Goal: Task Accomplishment & Management: Use online tool/utility

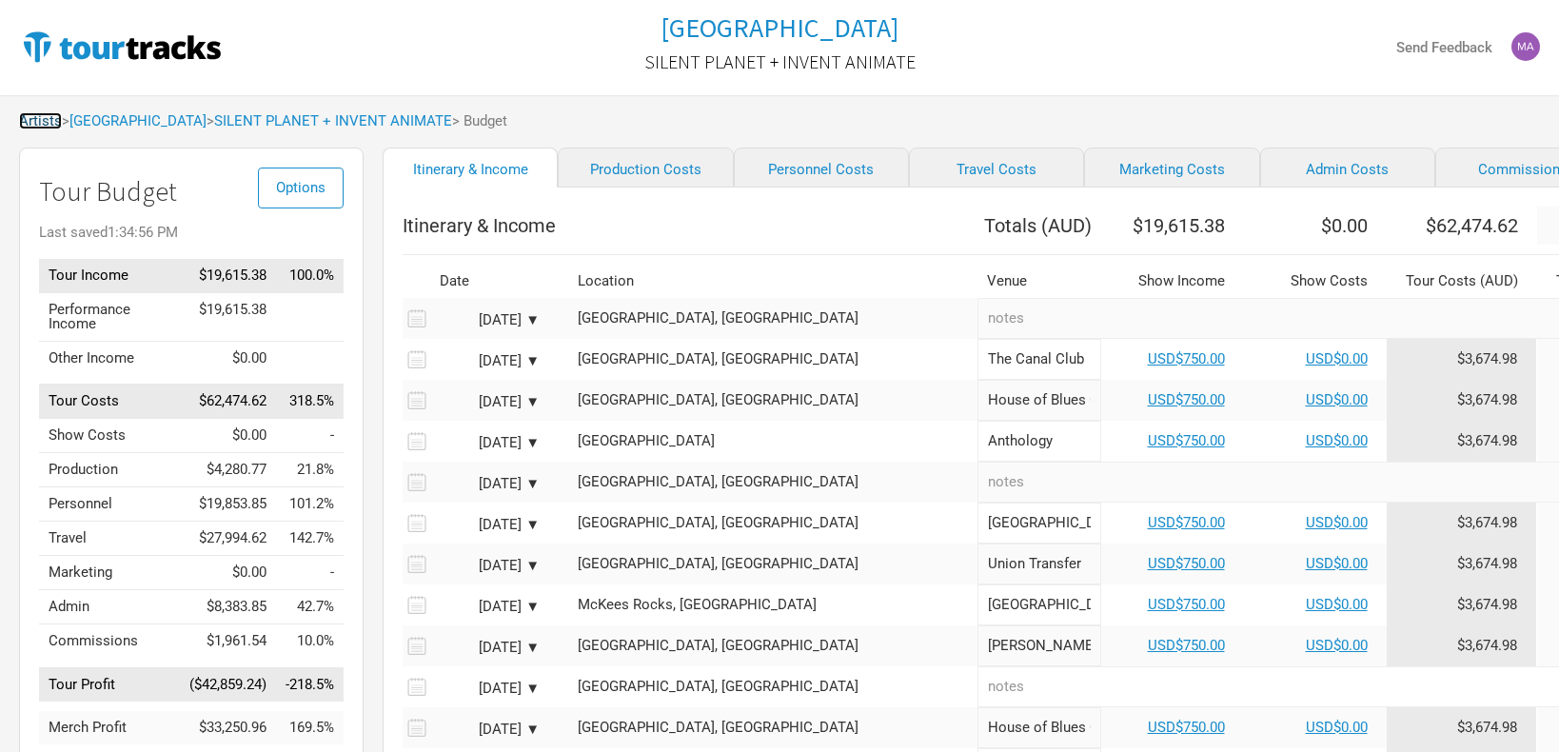
click at [36, 120] on link "Artists" at bounding box center [40, 120] width 43 height 17
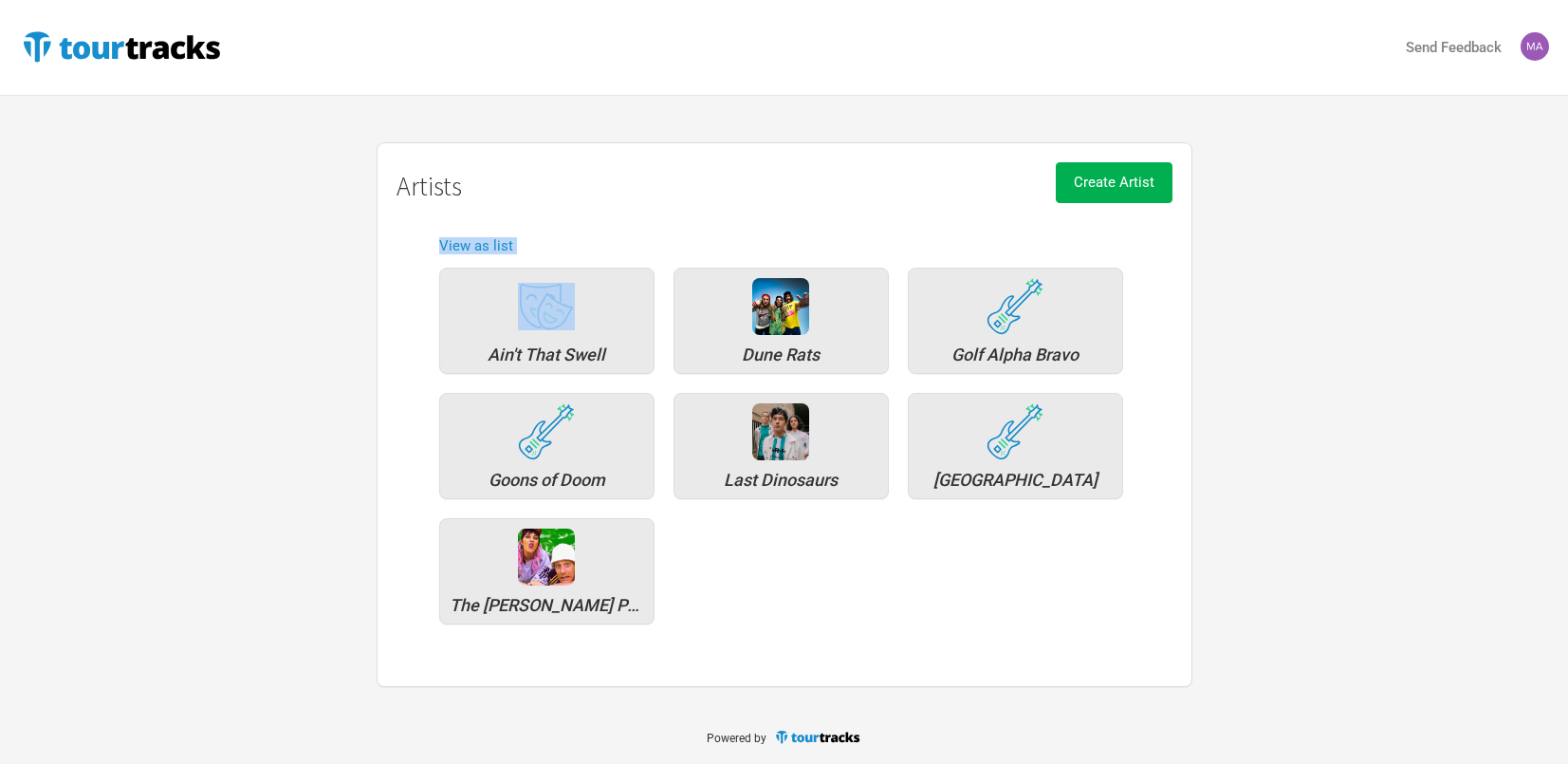
click at [316, 290] on div "Artists Ain't That Swell Dune Rats Golf Alpha Bravo Goons of Doom Last Dinosaur…" at bounding box center [784, 415] width 1568 height 545
click at [587, 172] on h1 "Artists" at bounding box center [784, 187] width 777 height 30
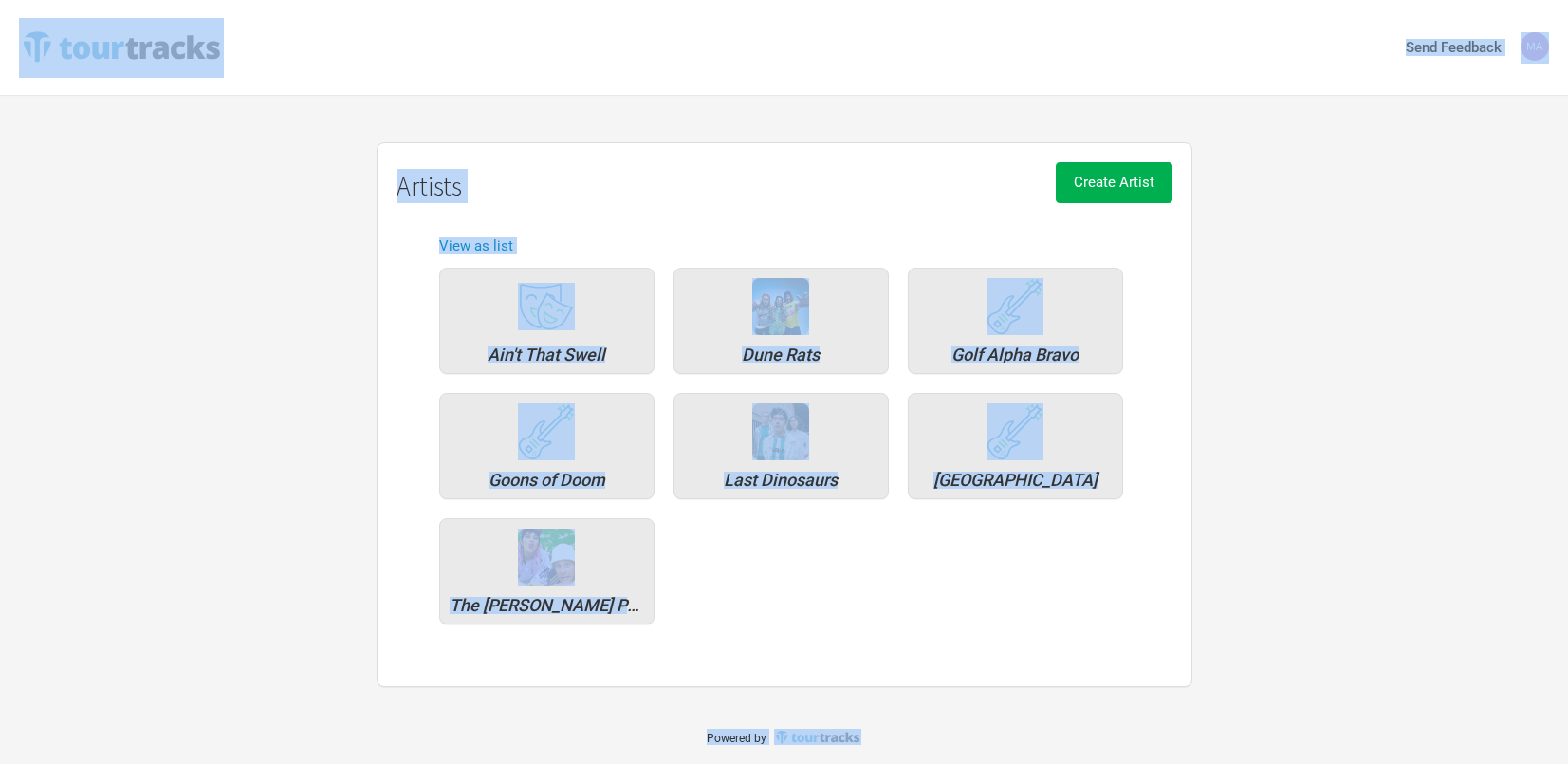
drag, startPoint x: 267, startPoint y: 79, endPoint x: 1384, endPoint y: 879, distance: 1373.9
click at [1384, 763] on html "Send Feedback Artists Ain't That Swell Dune Rats Golf Alpha Bravo Goons of Doom…" at bounding box center [784, 382] width 1568 height 764
click at [1314, 483] on div "Artists Ain't That Swell Dune Rats Golf Alpha Bravo Goons of Doom Last Dinosaur…" at bounding box center [784, 415] width 1568 height 545
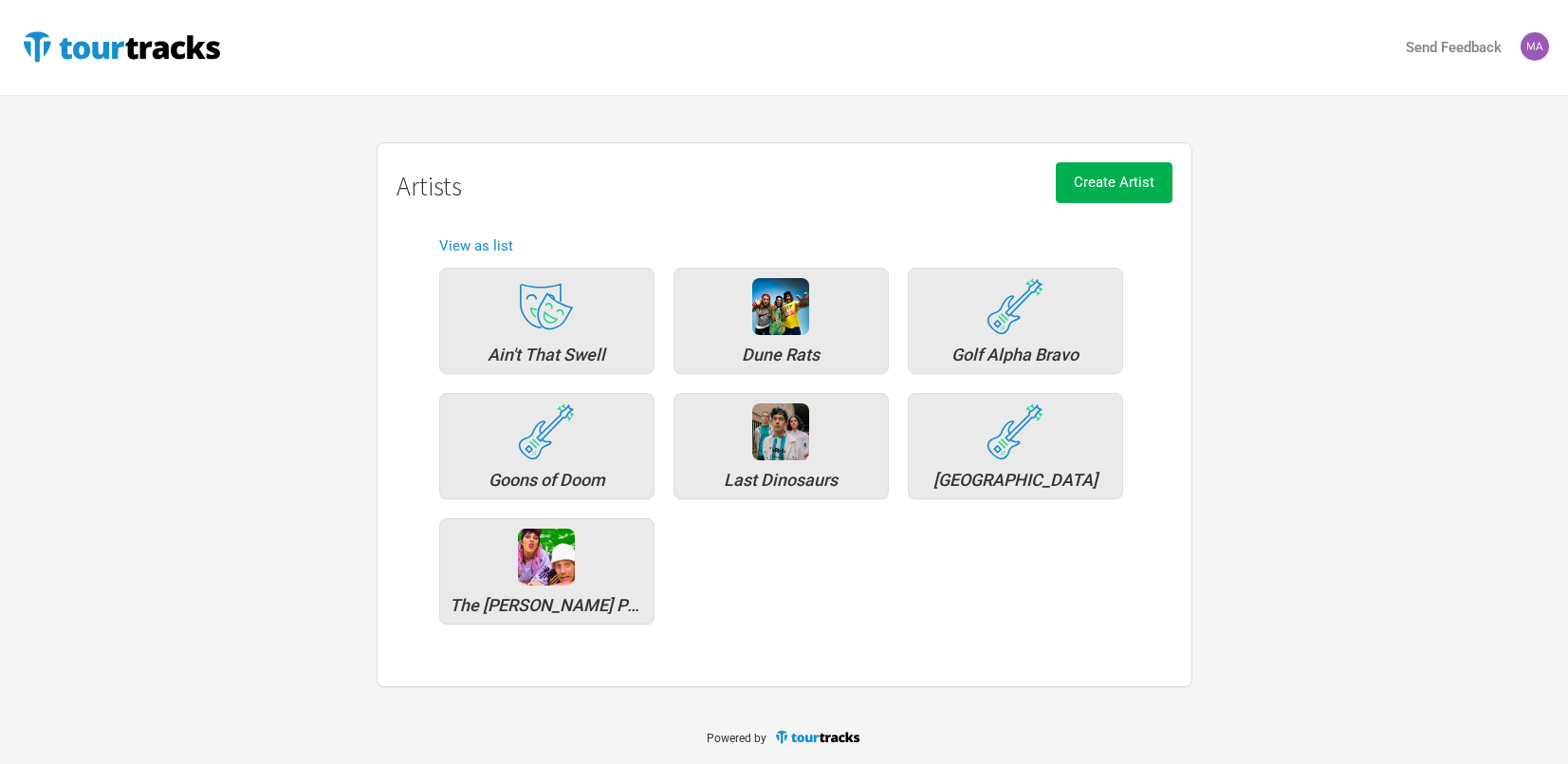
click at [876, 559] on div "Ain't That Swell Dune Rats Golf Alpha Bravo Goons of Doom Last Dinosaurs [GEOGR…" at bounding box center [784, 446] width 710 height 376
click at [768, 355] on div "Dune Rats" at bounding box center [781, 354] width 194 height 17
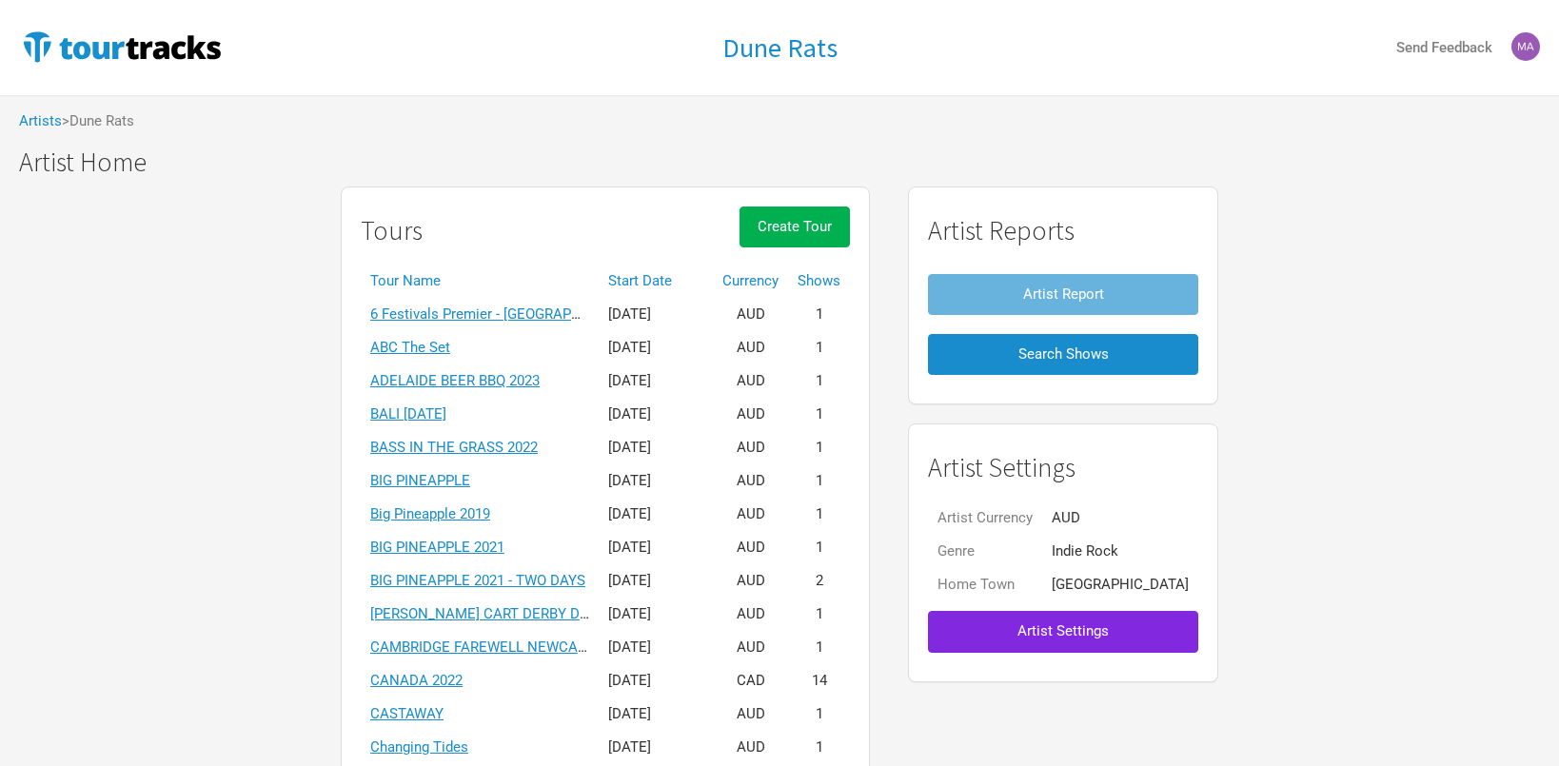
click at [672, 285] on th "Start Date" at bounding box center [656, 281] width 114 height 33
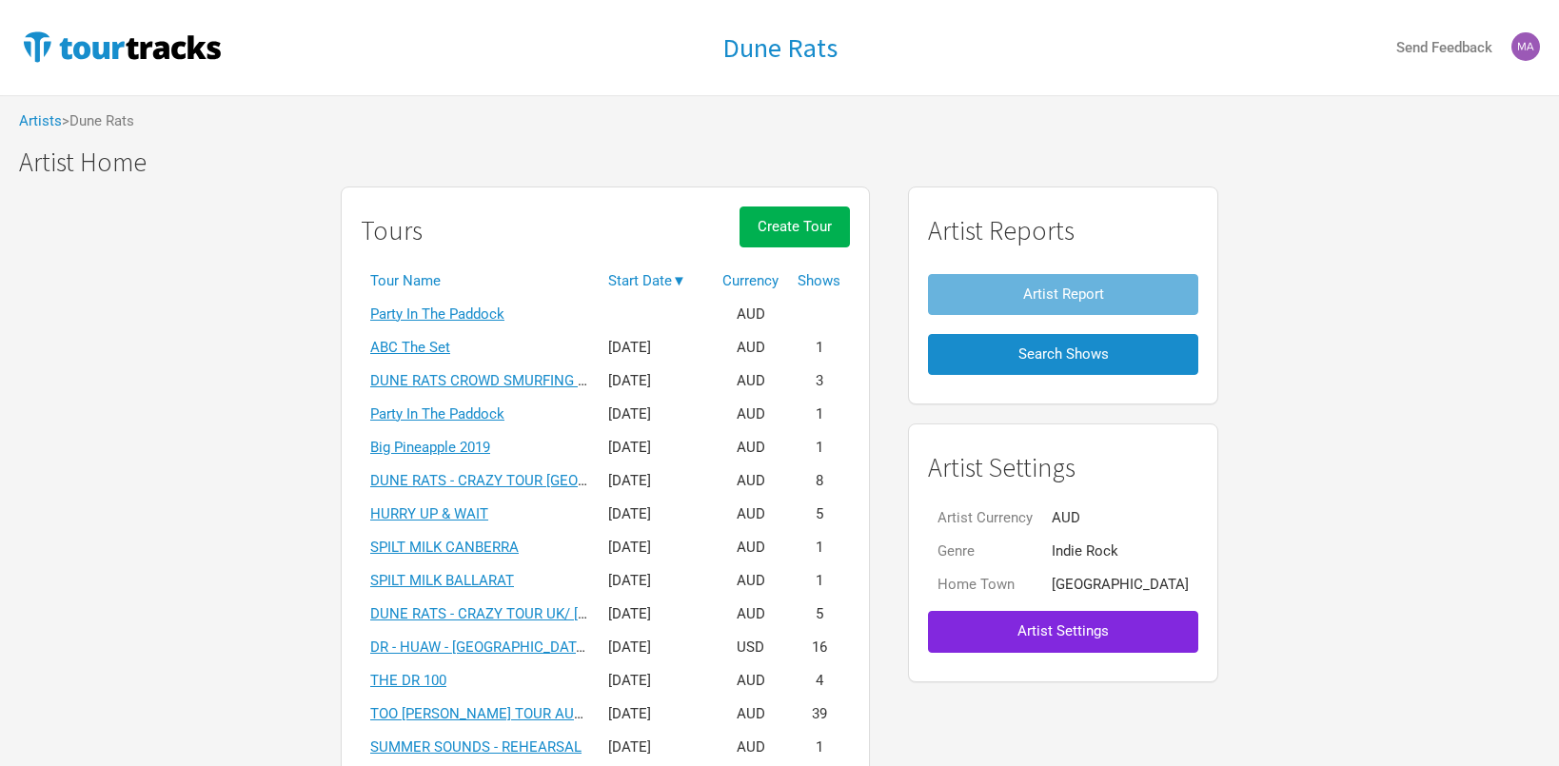
click at [672, 285] on th "Start Date ▼" at bounding box center [656, 281] width 114 height 33
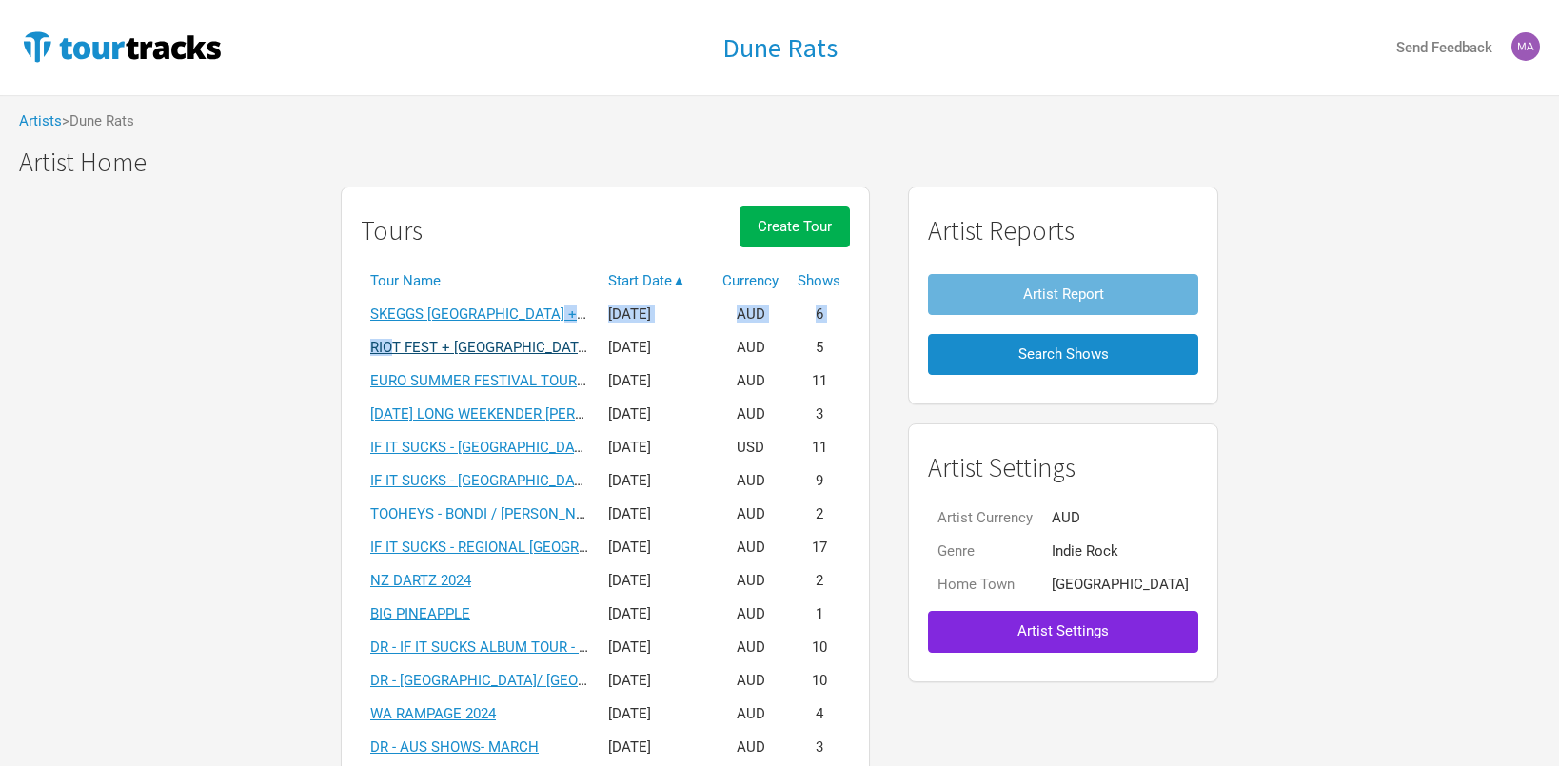
click at [528, 219] on div "Tours Create Tour" at bounding box center [605, 236] width 489 height 58
click at [505, 315] on link "SKEGGS [GEOGRAPHIC_DATA] + [GEOGRAPHIC_DATA] 2025" at bounding box center [561, 314] width 382 height 17
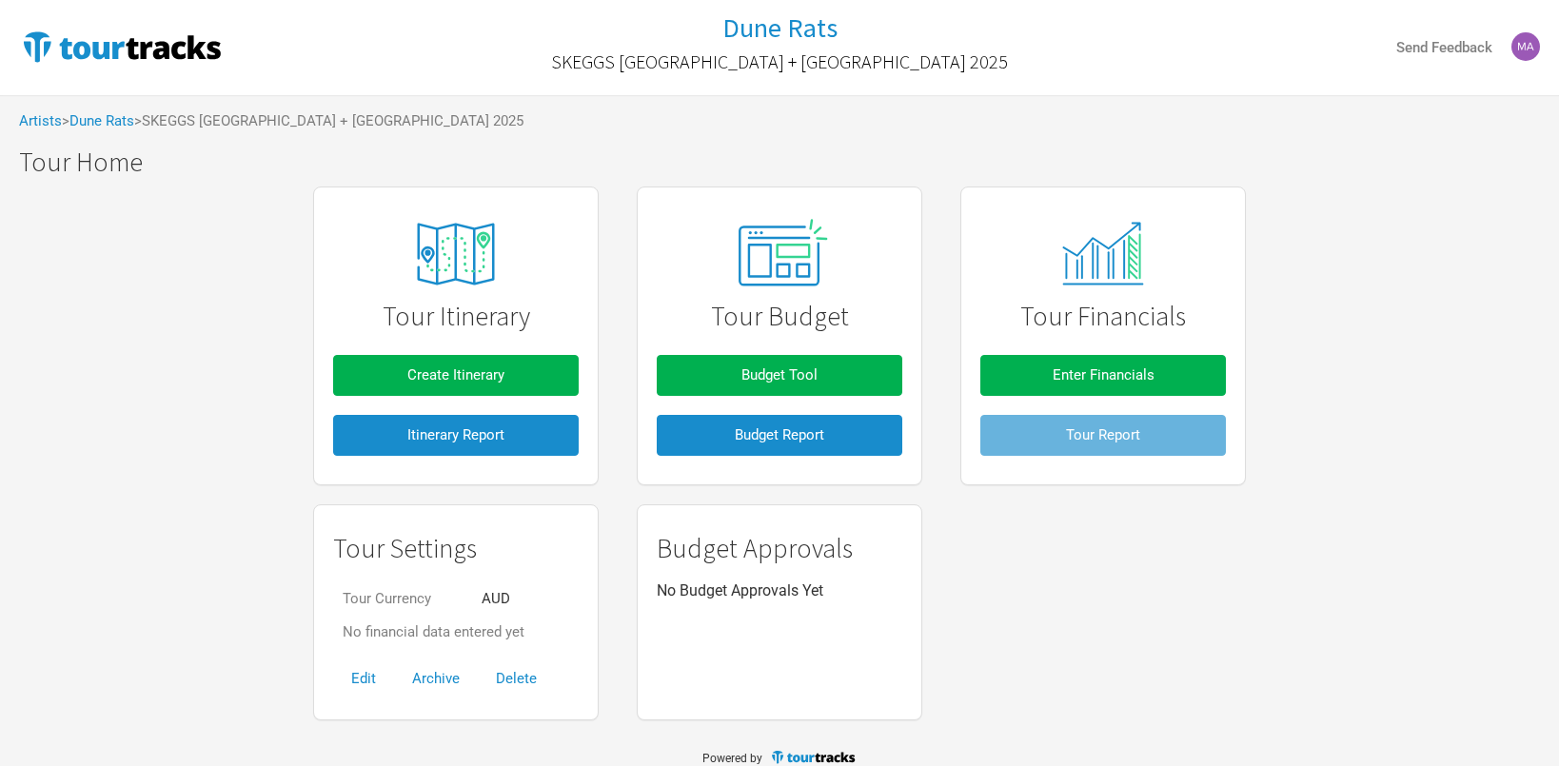
scroll to position [11, 0]
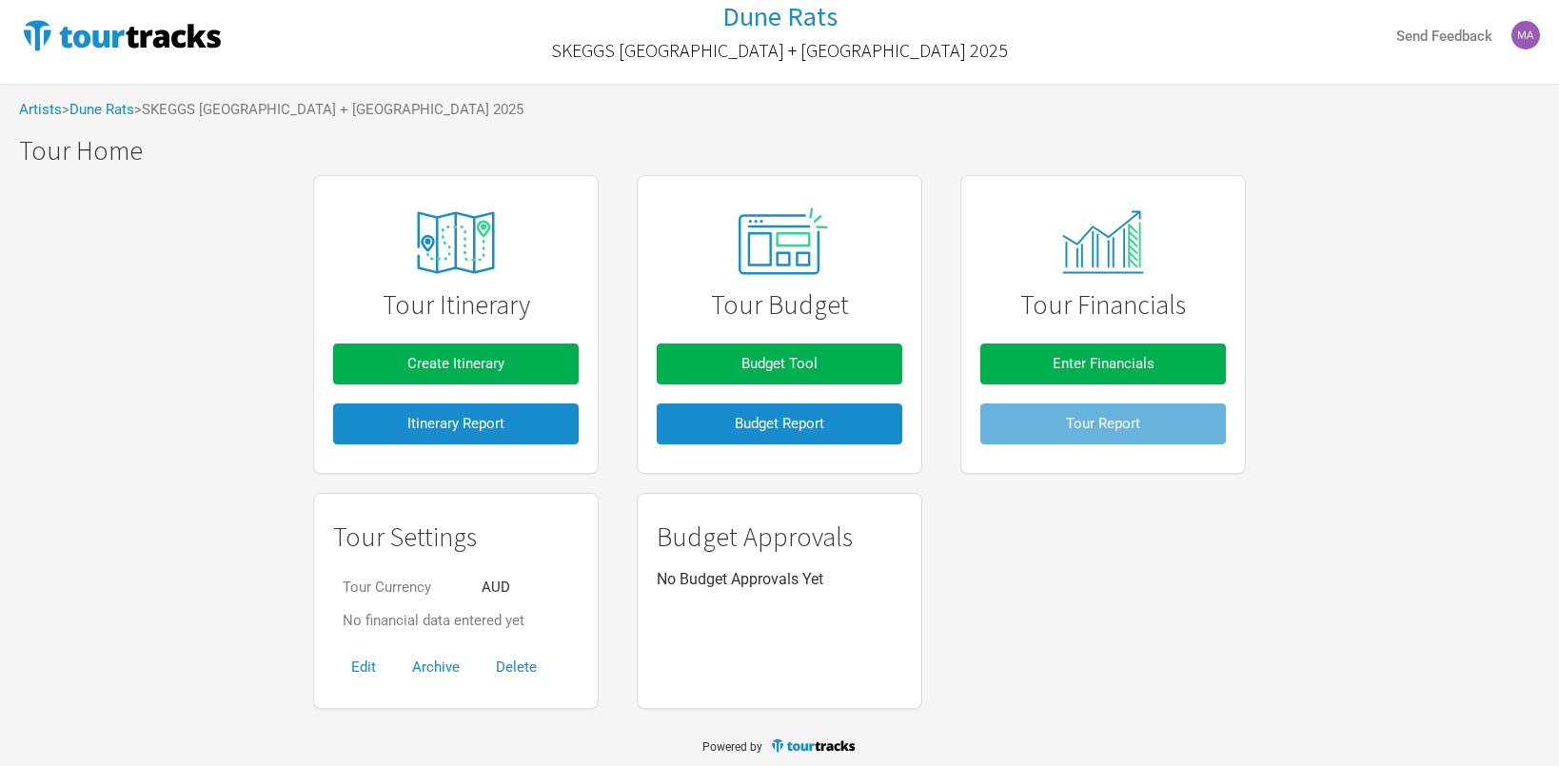
click at [613, 301] on div "Tour Itinerary Create Itinerary Itinerary Report Tour Budget Budget Tool Budget…" at bounding box center [779, 325] width 971 height 319
click at [753, 355] on span "Budget Tool" at bounding box center [779, 363] width 76 height 17
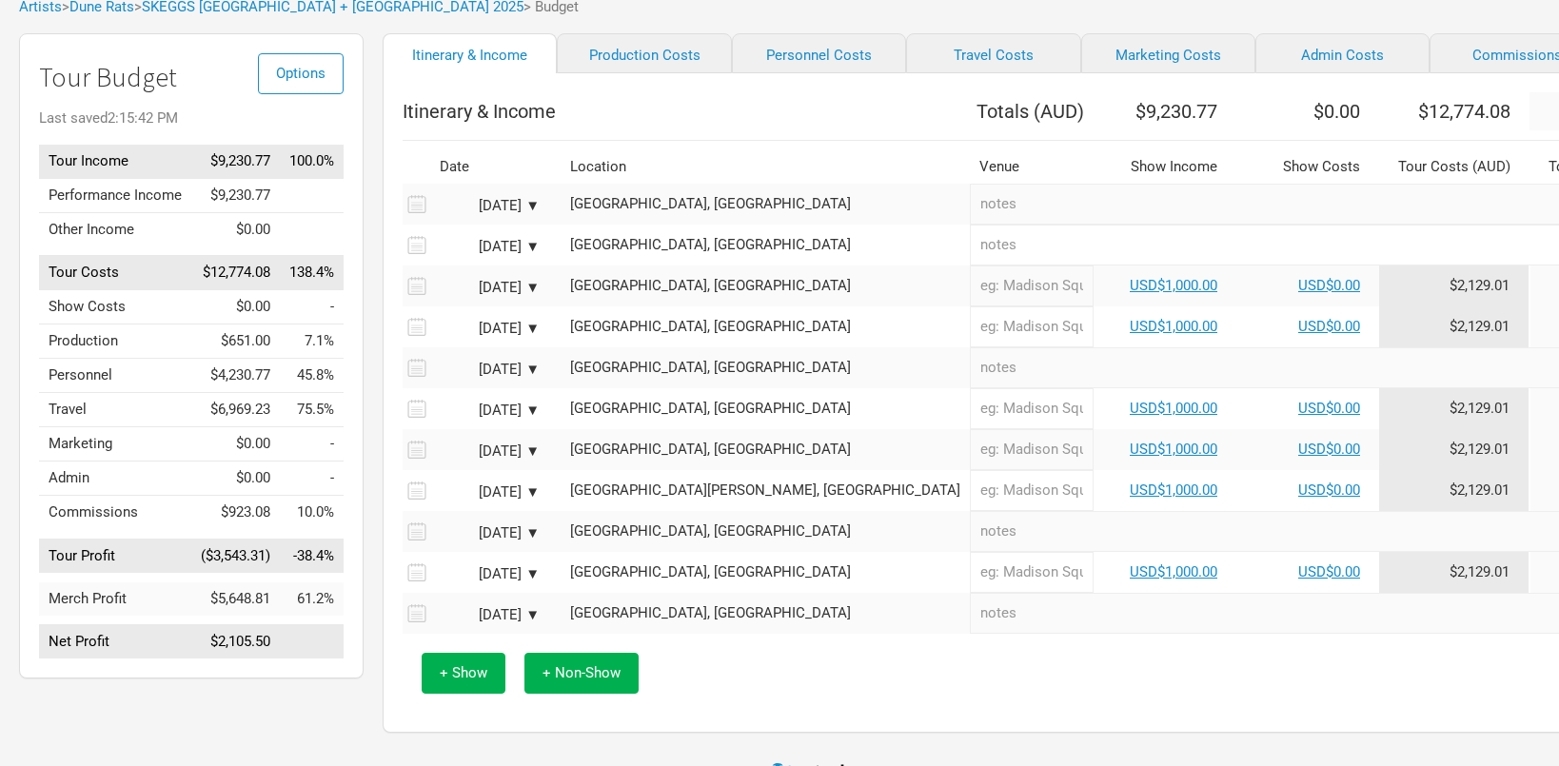
scroll to position [127, 0]
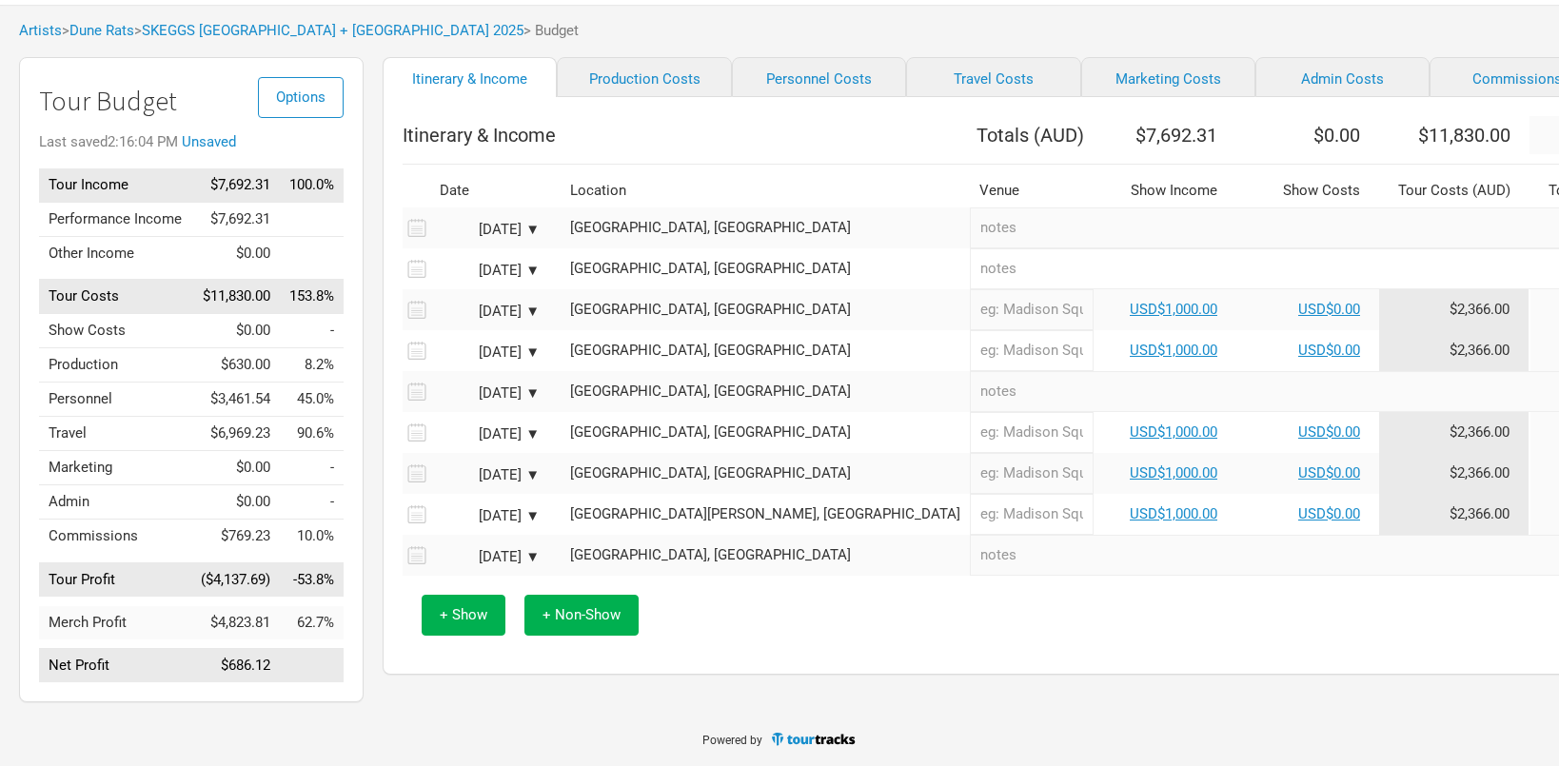
click at [702, 554] on div "[GEOGRAPHIC_DATA], [GEOGRAPHIC_DATA]" at bounding box center [765, 555] width 390 height 14
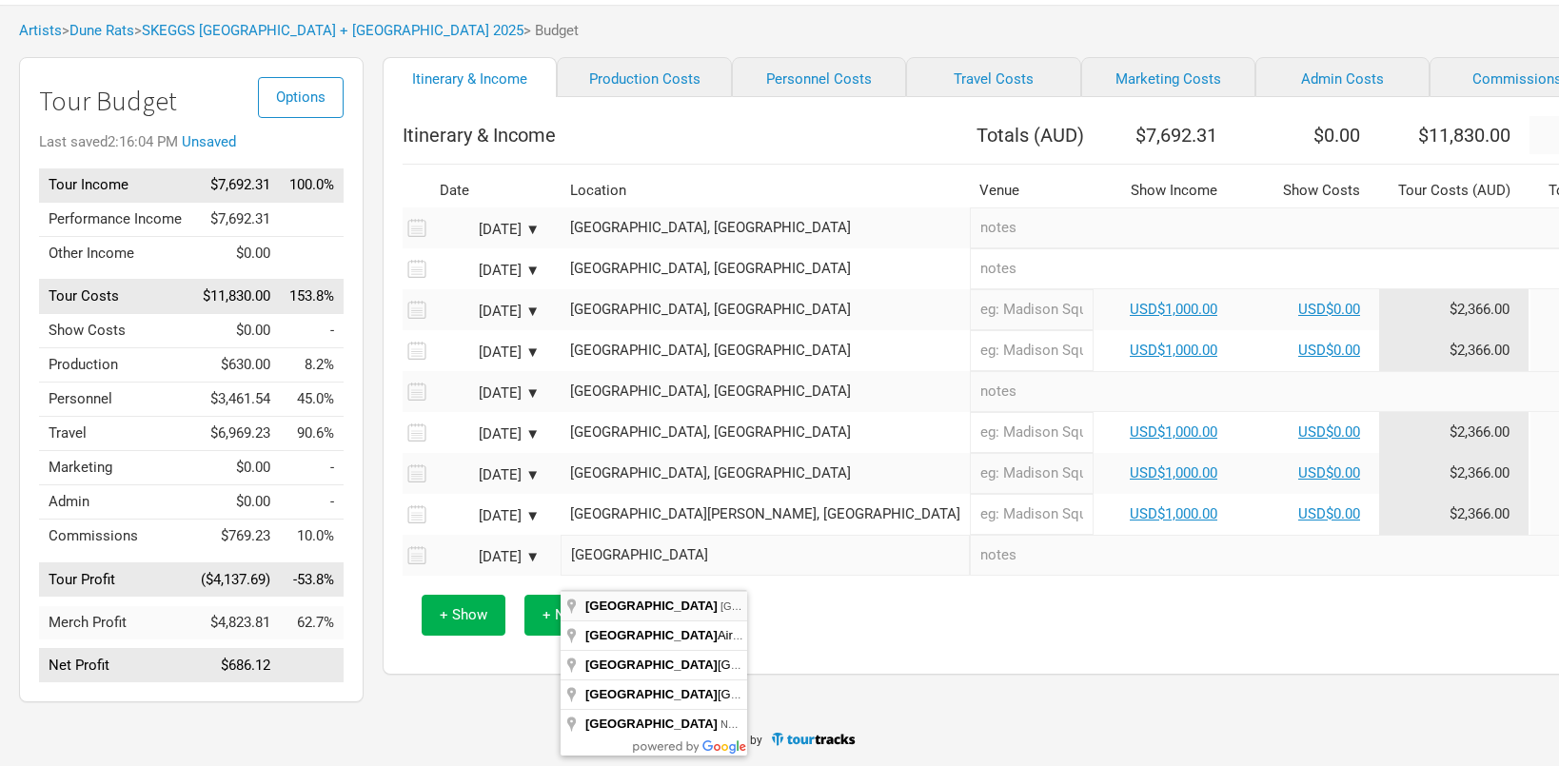
type input "[GEOGRAPHIC_DATA] [GEOGRAPHIC_DATA], [GEOGRAPHIC_DATA]"
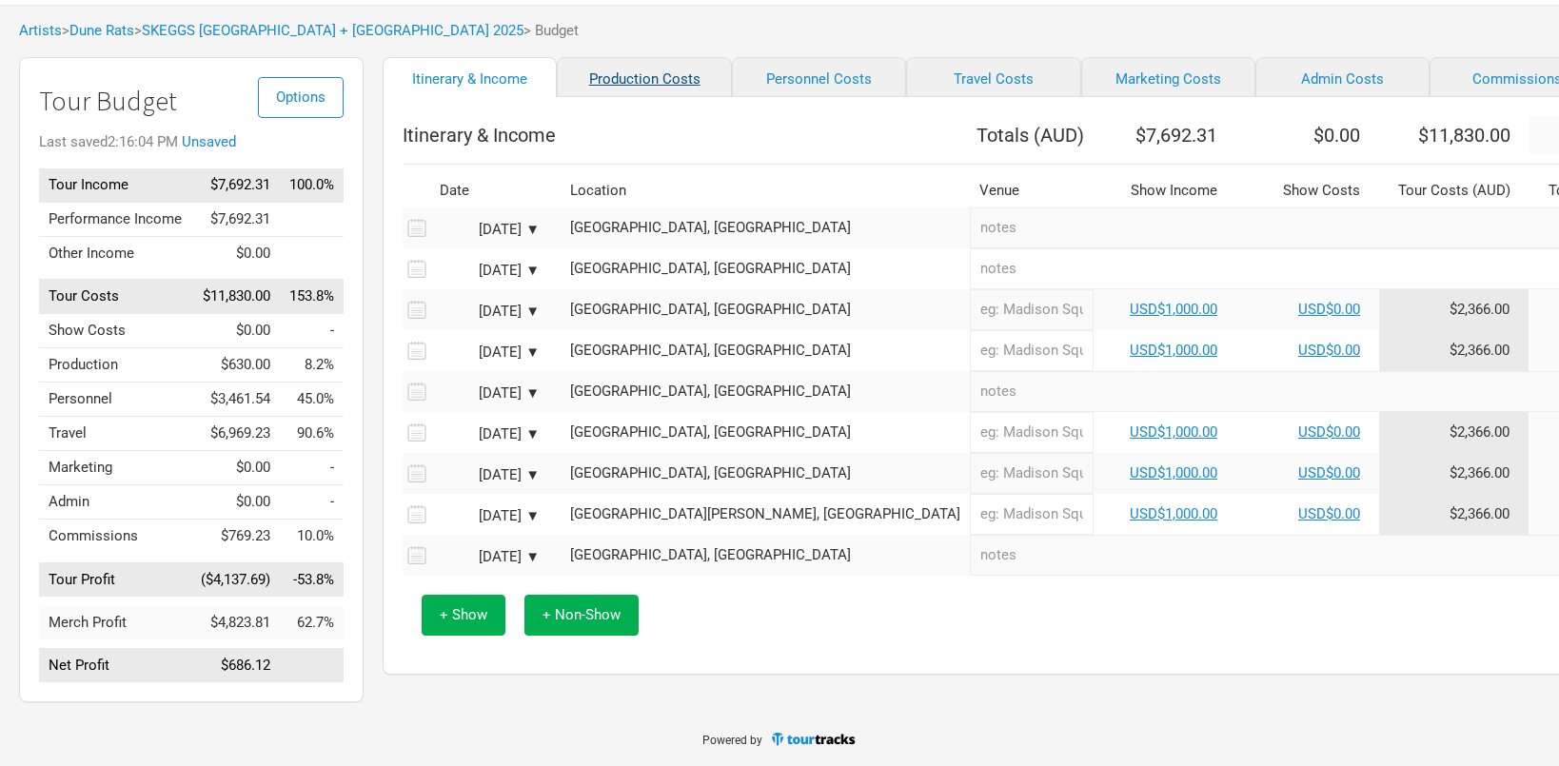
select select "Shows"
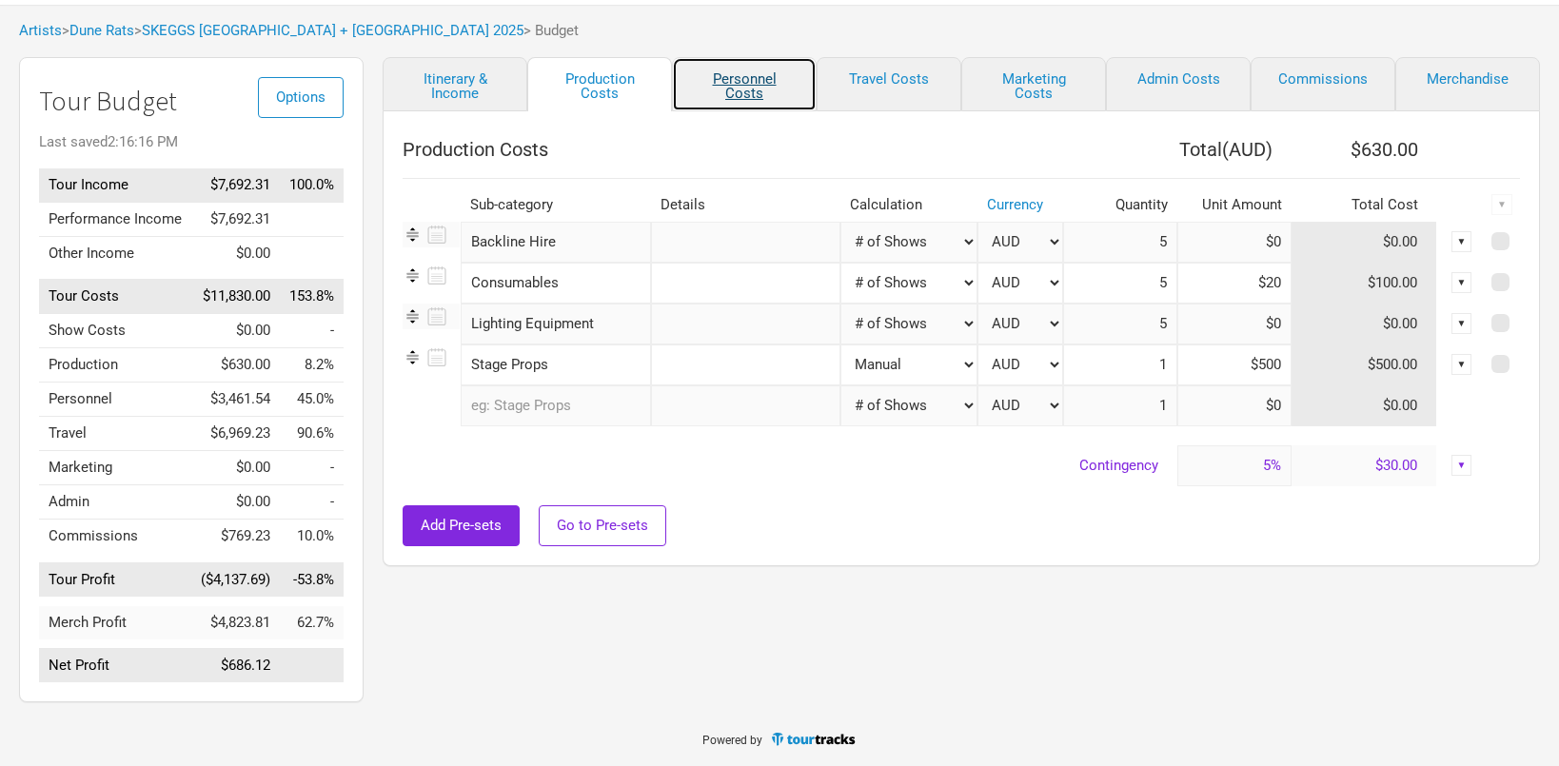
click at [724, 57] on link "Personnel Costs" at bounding box center [744, 84] width 145 height 54
select select "USD"
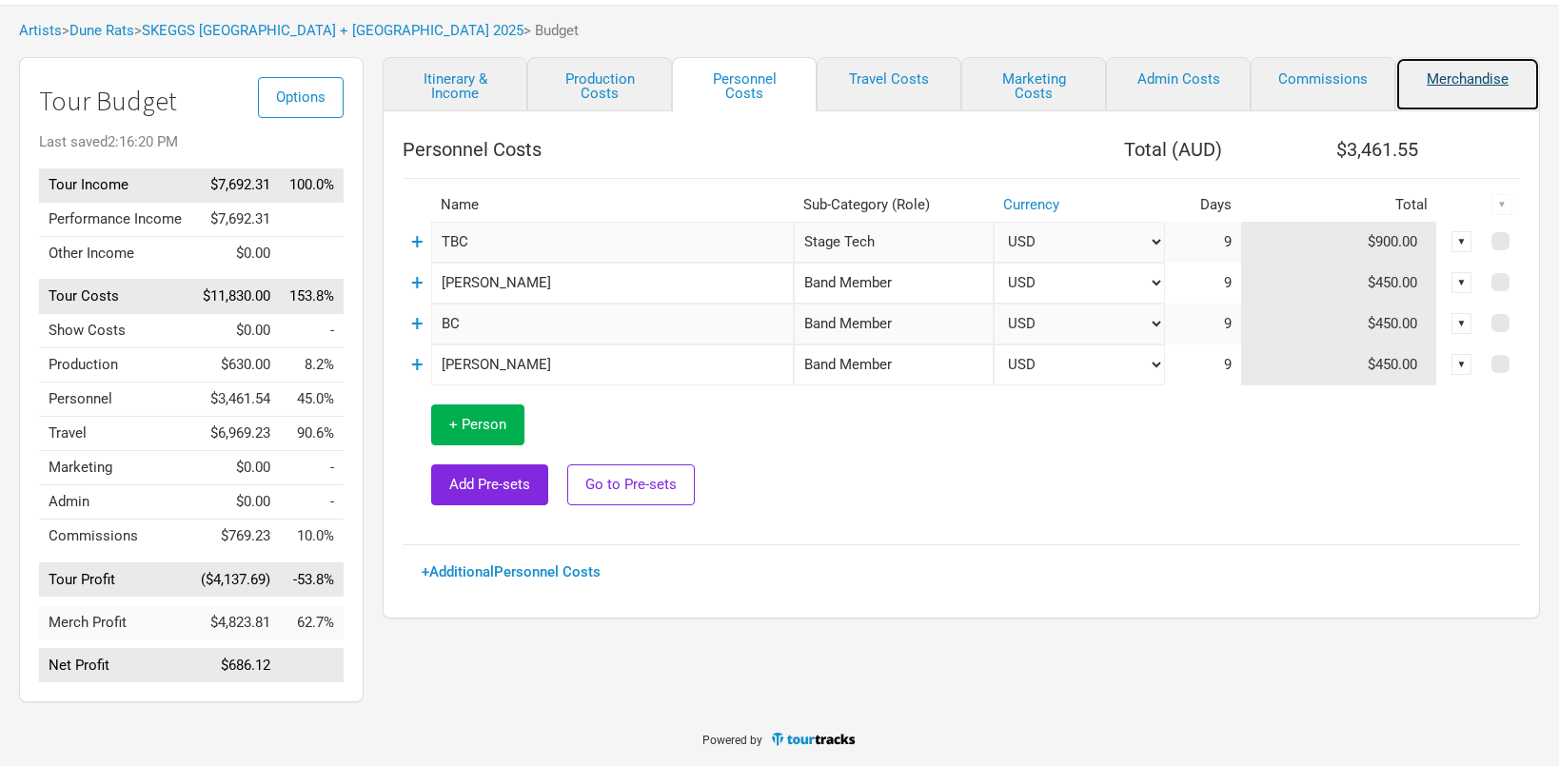
click at [1456, 59] on link "Merchandise" at bounding box center [1467, 84] width 145 height 54
select select "% of Gross Merch"
select select "USD"
select select "% of Gross Merch"
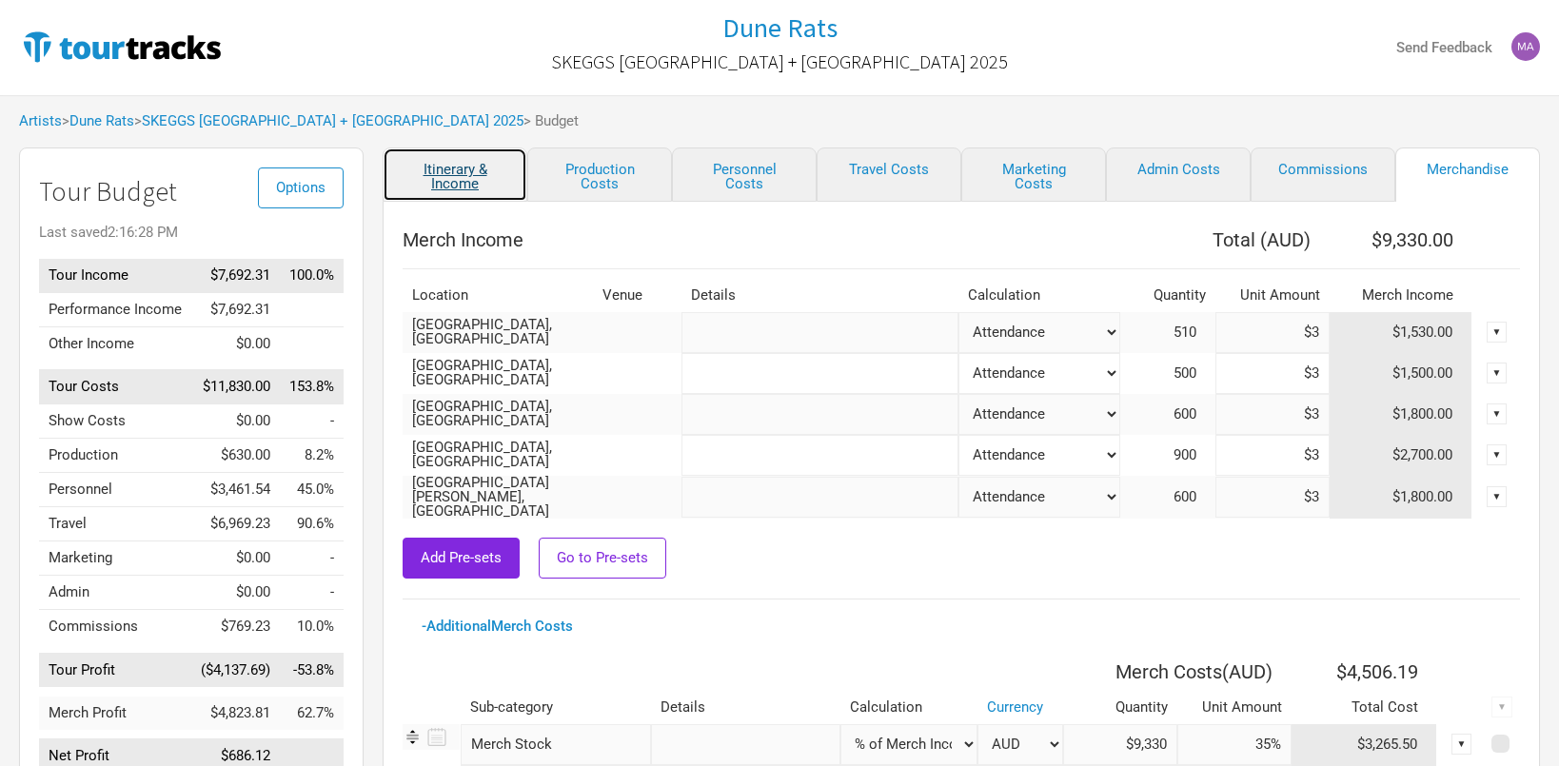
click at [448, 170] on link "Itinerary & Income" at bounding box center [455, 175] width 145 height 54
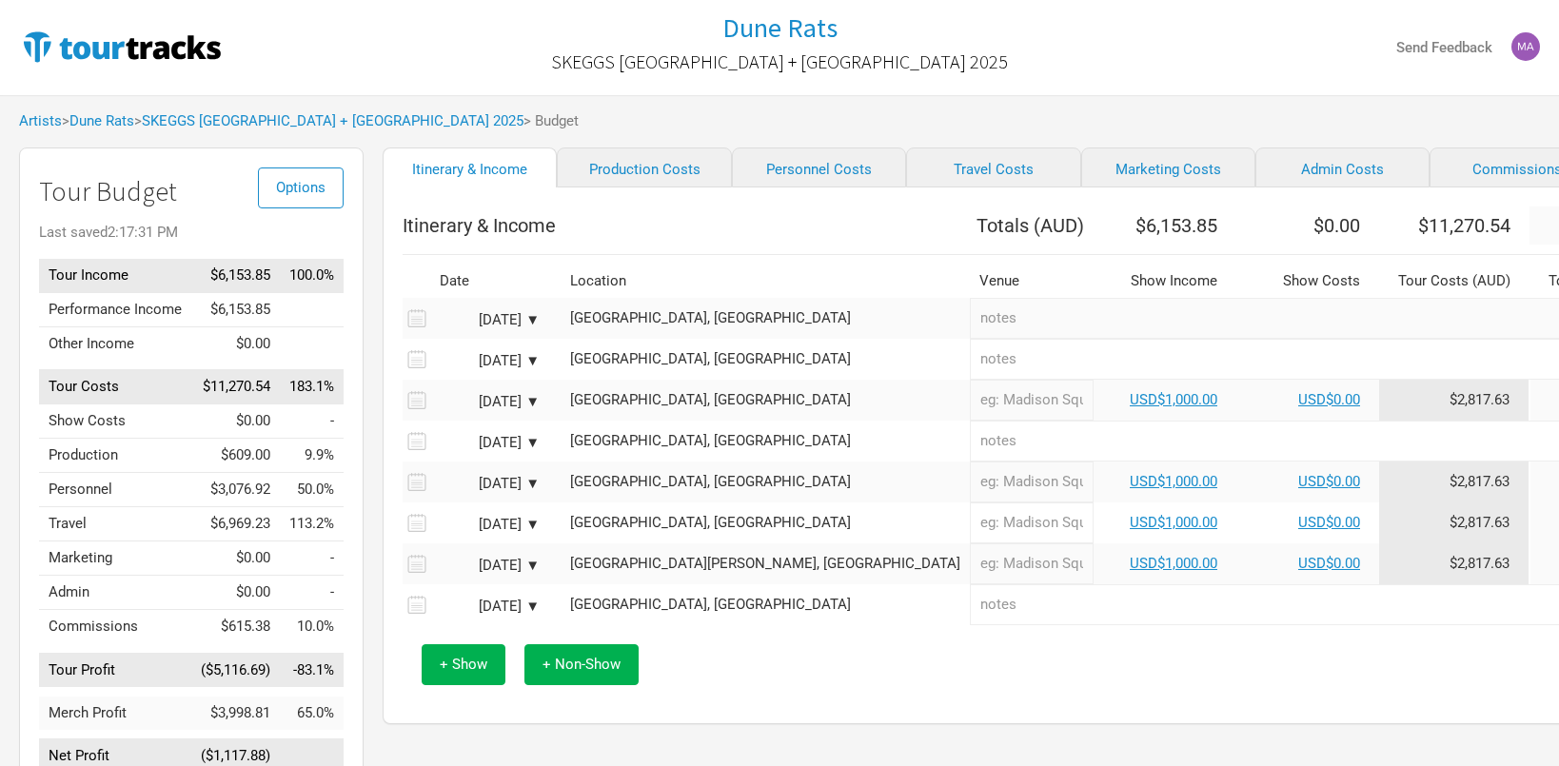
click at [529, 491] on div "[DATE] ▼" at bounding box center [487, 484] width 105 height 14
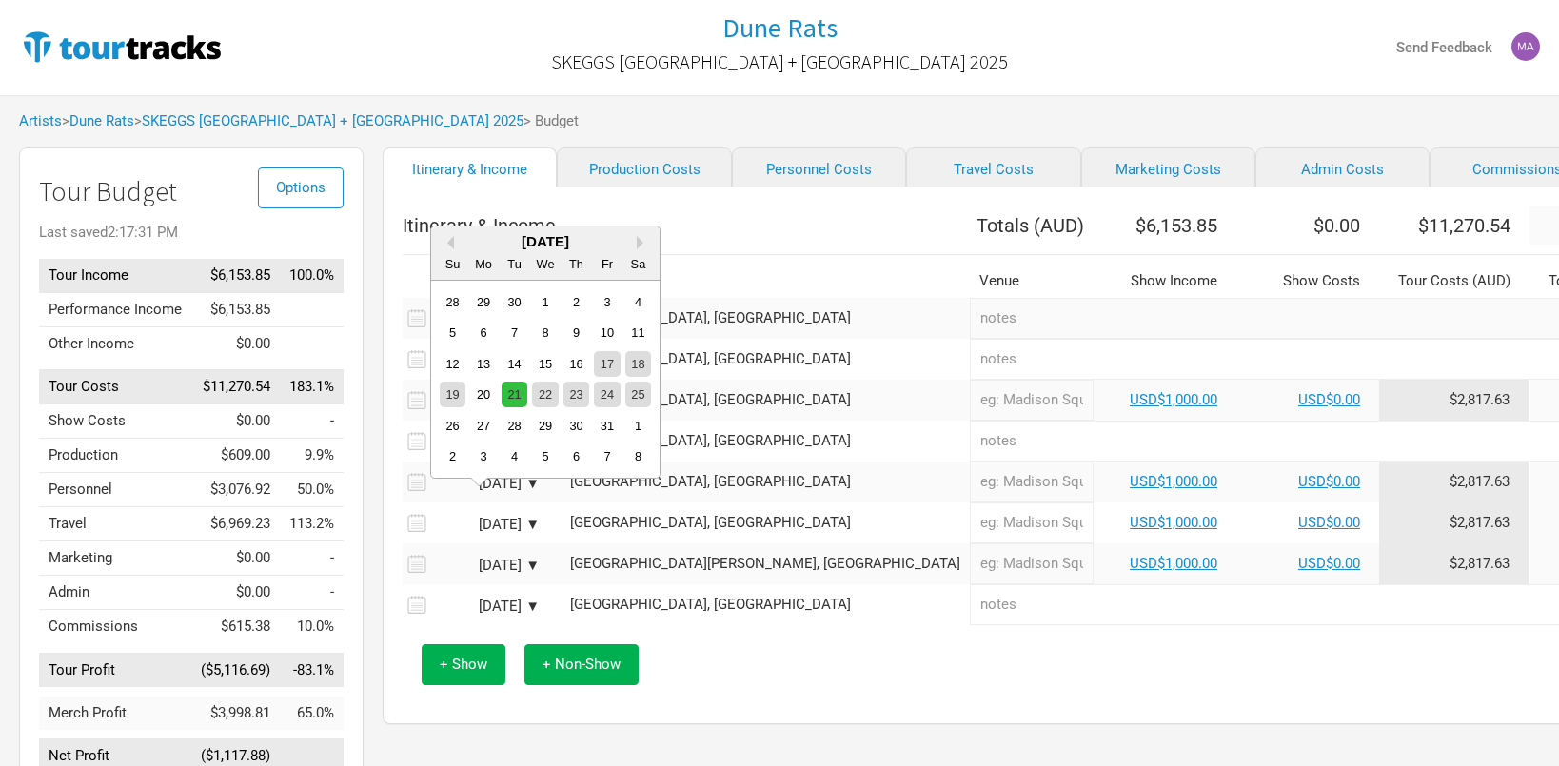
click at [511, 398] on div "21" at bounding box center [515, 395] width 26 height 26
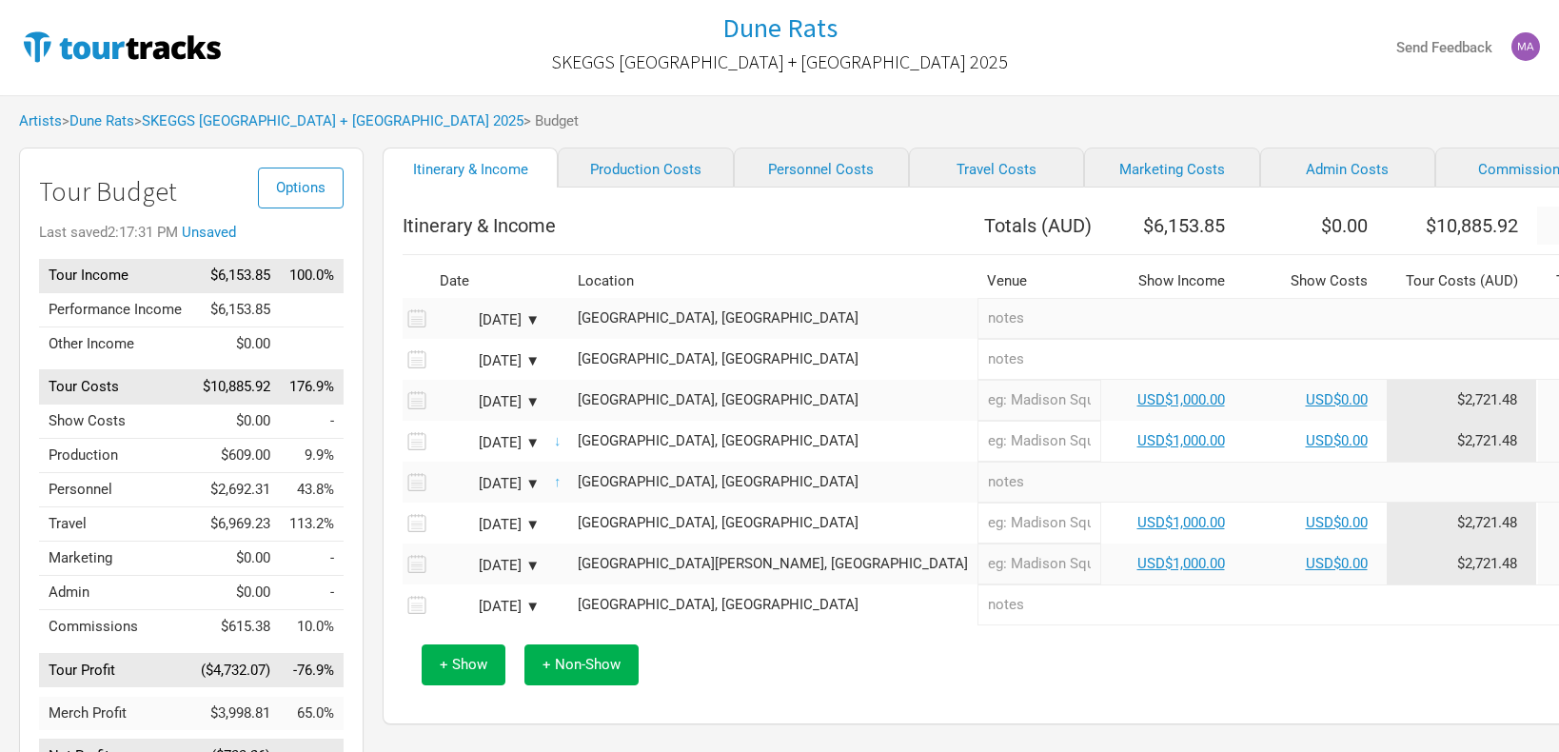
click at [528, 531] on div "[DATE] ▼" at bounding box center [487, 525] width 105 height 14
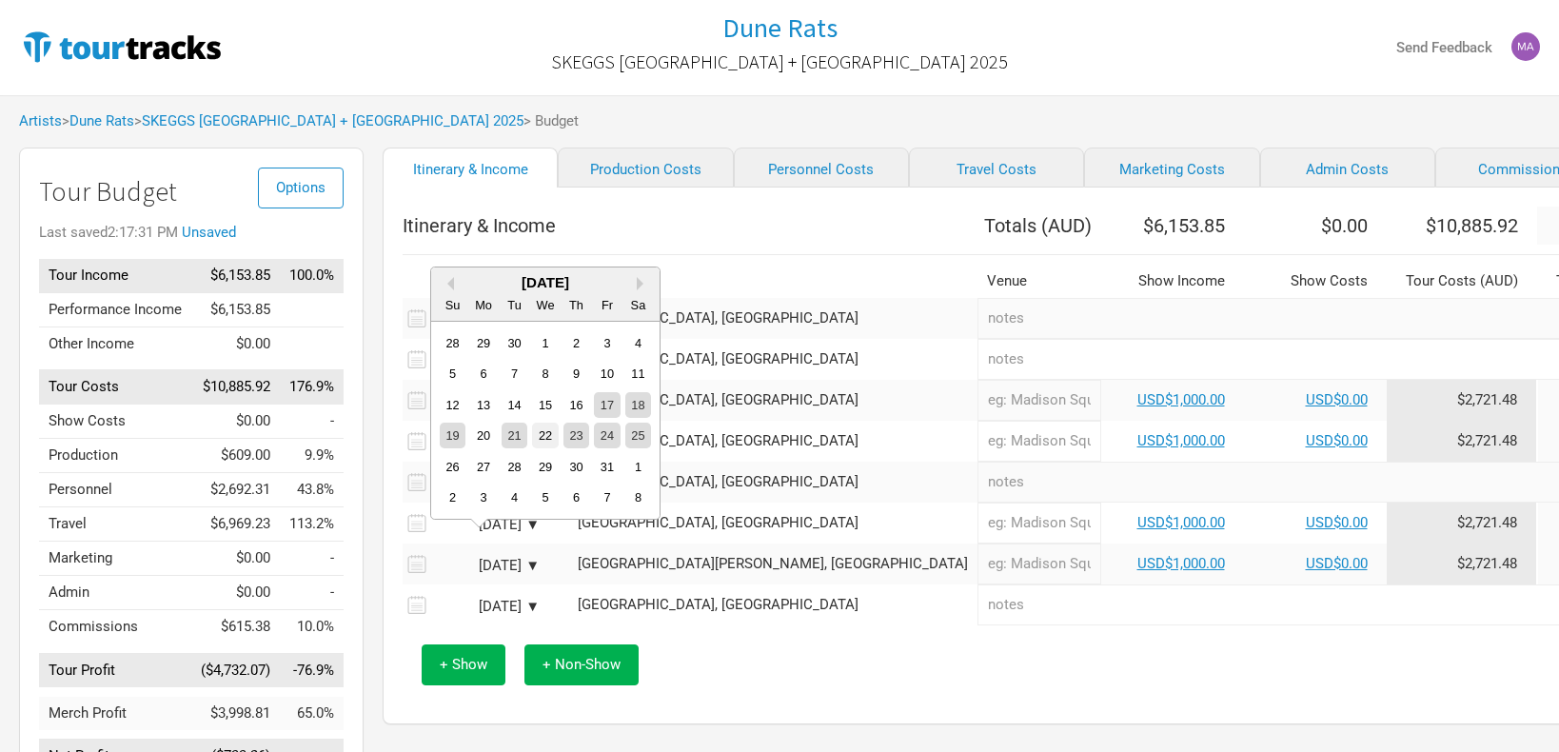
click at [537, 432] on div "22" at bounding box center [545, 436] width 26 height 26
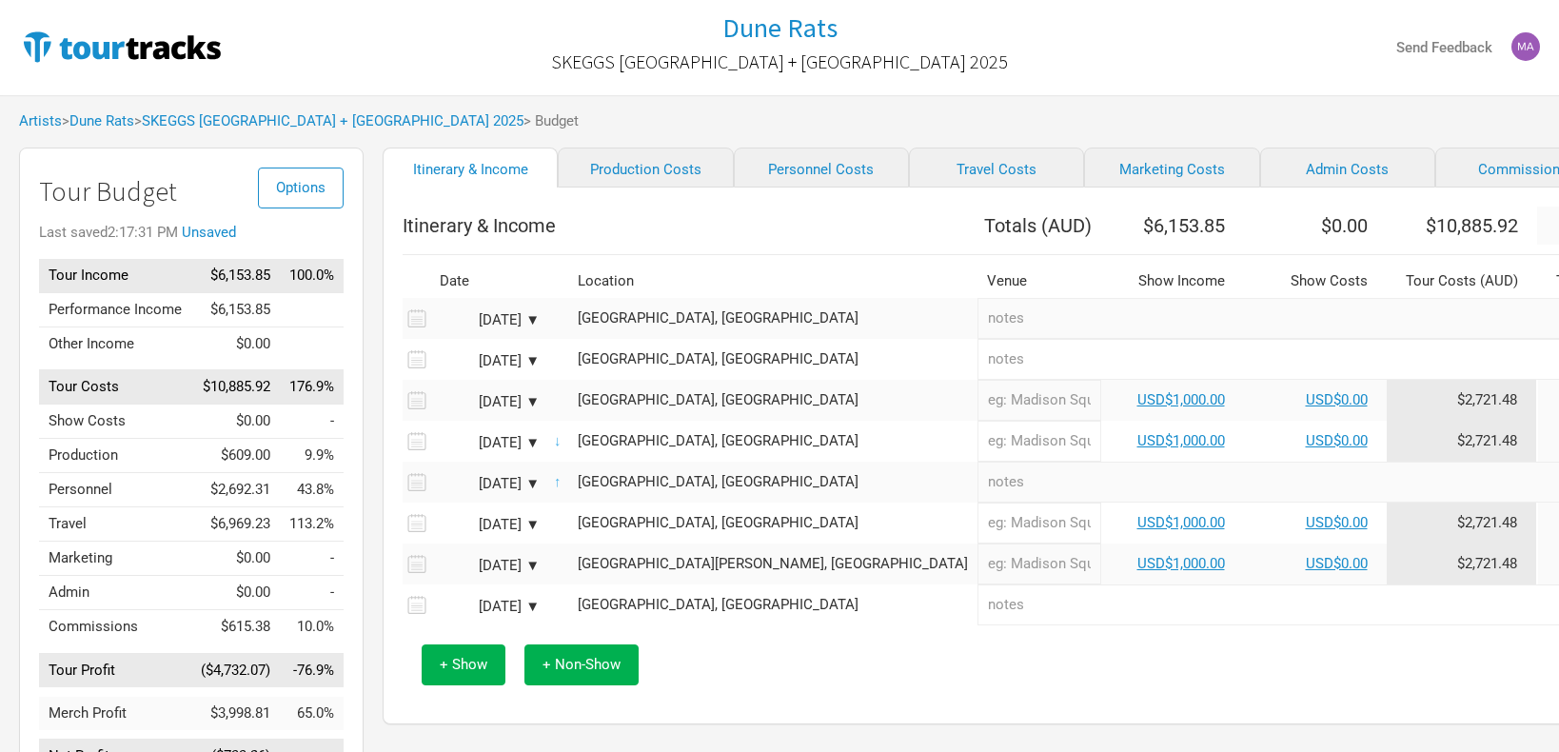
click at [535, 573] on div "[DATE] ▼" at bounding box center [487, 566] width 105 height 14
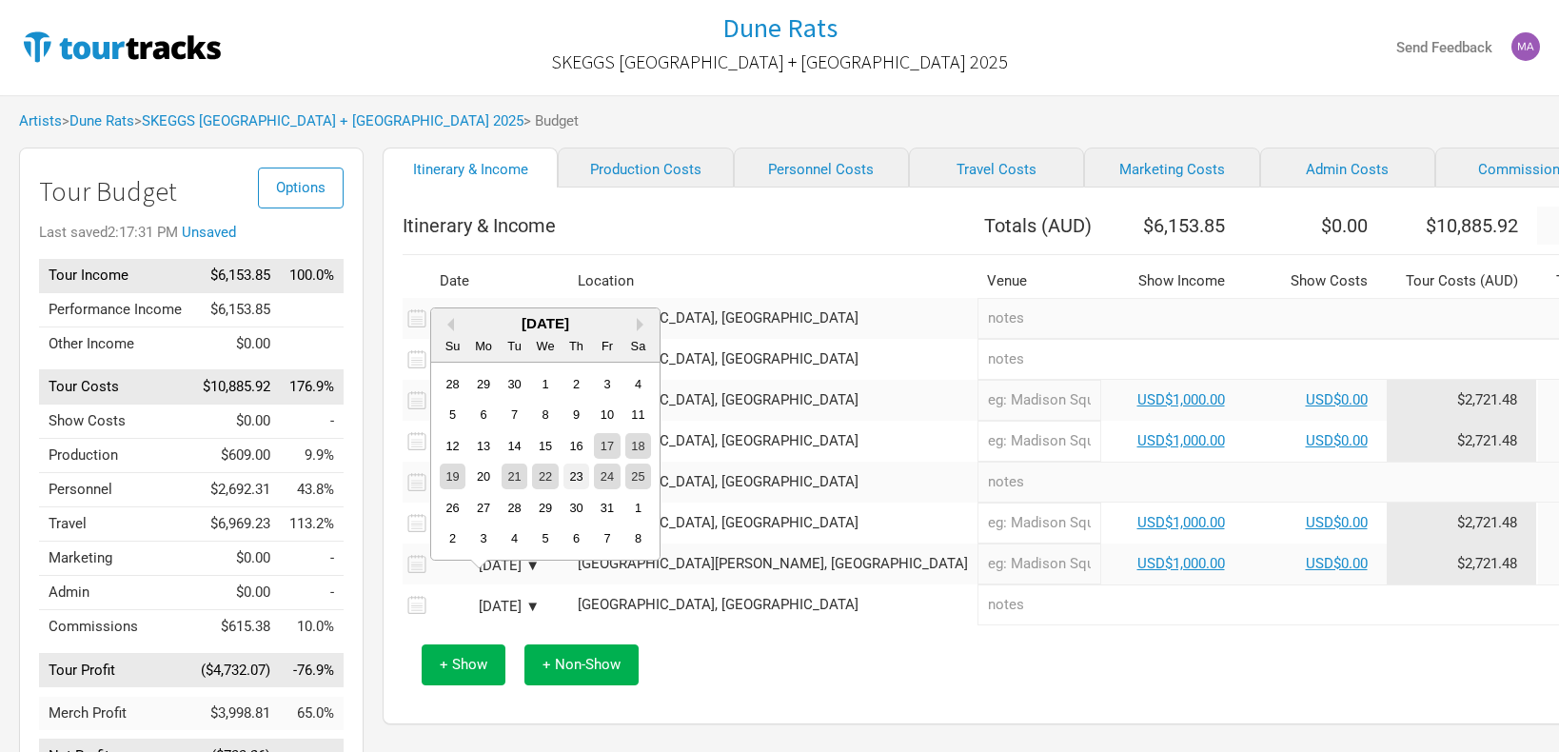
click at [567, 474] on div "23" at bounding box center [576, 477] width 26 height 26
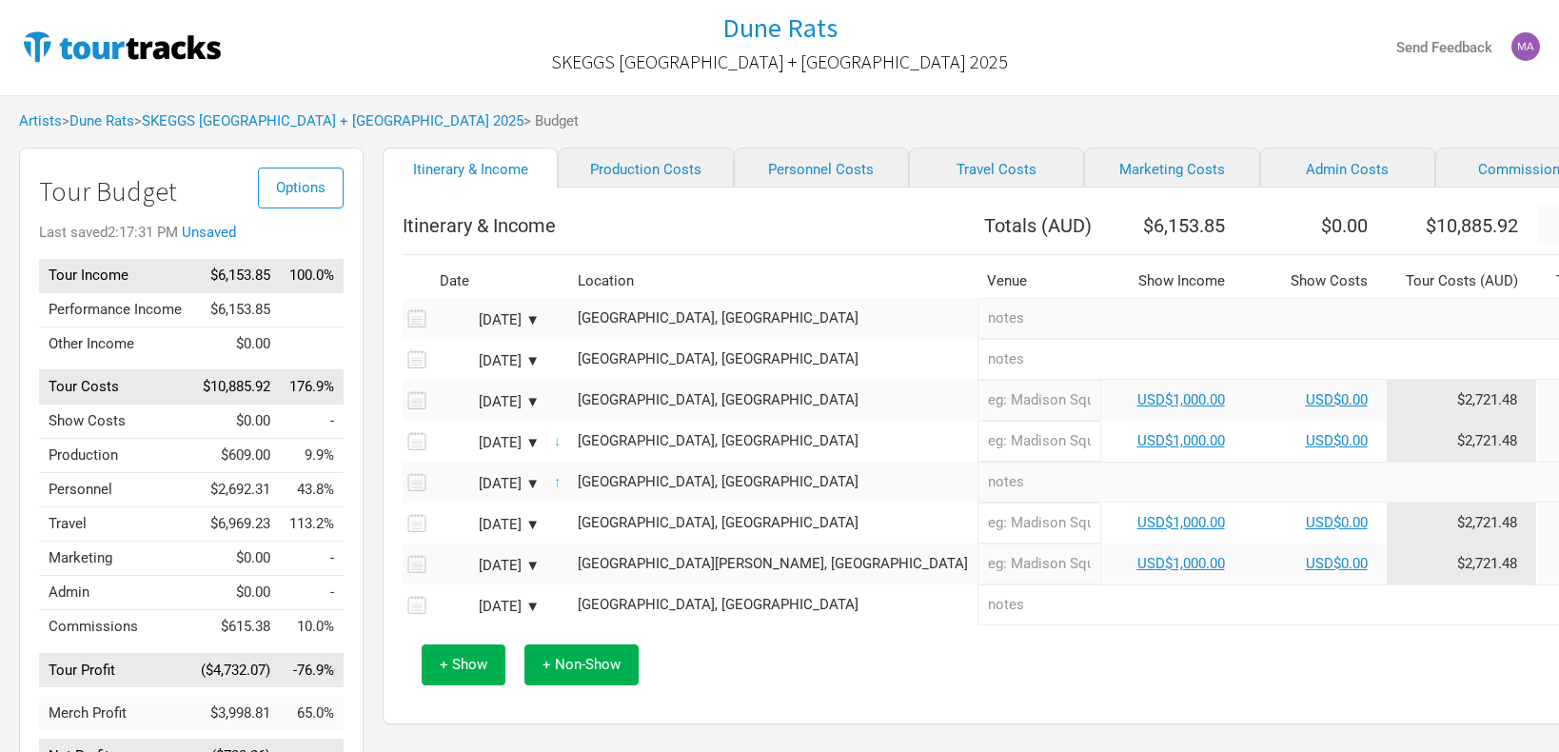
click at [538, 614] on div "[DATE] ▼" at bounding box center [487, 607] width 105 height 14
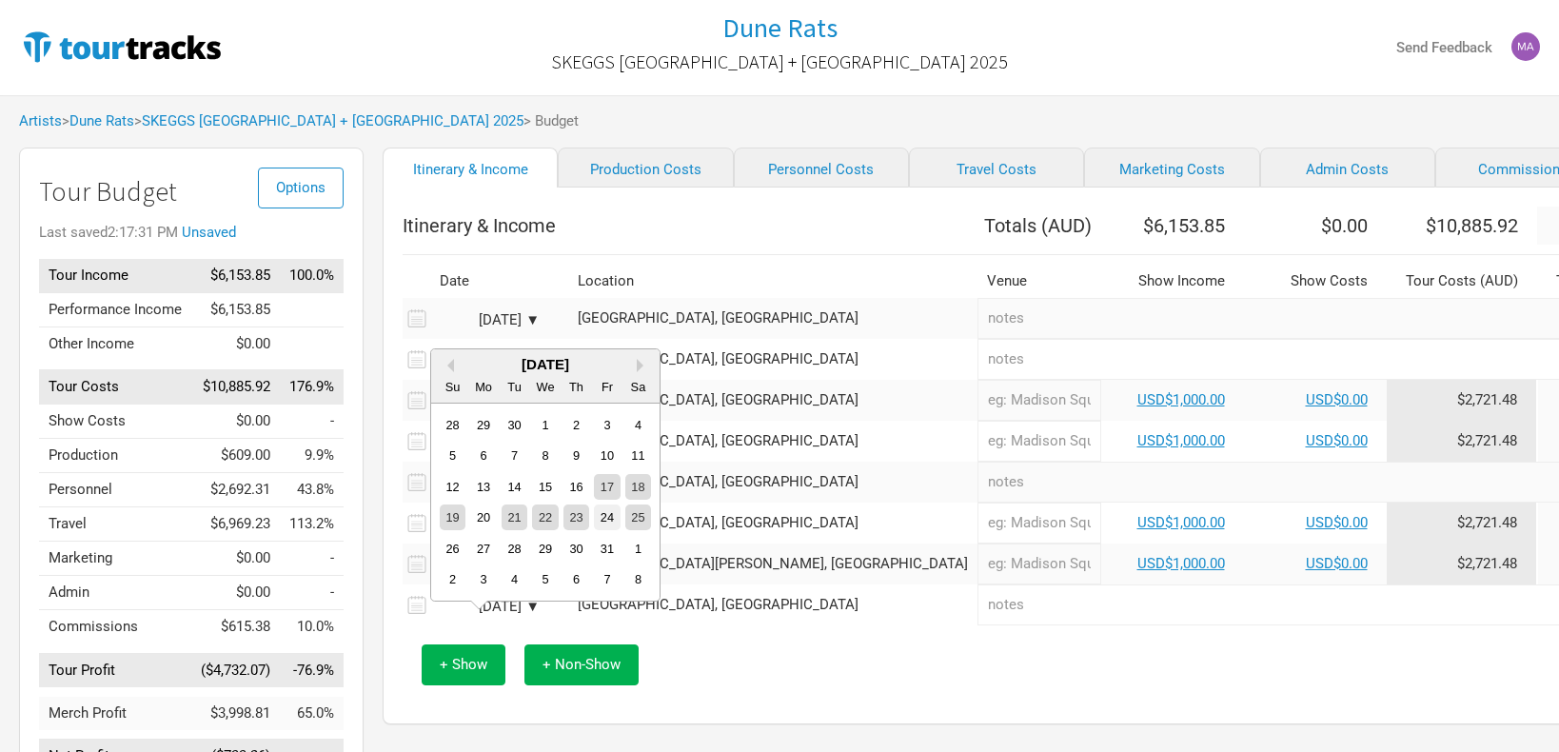
click at [608, 526] on div "24" at bounding box center [607, 517] width 26 height 26
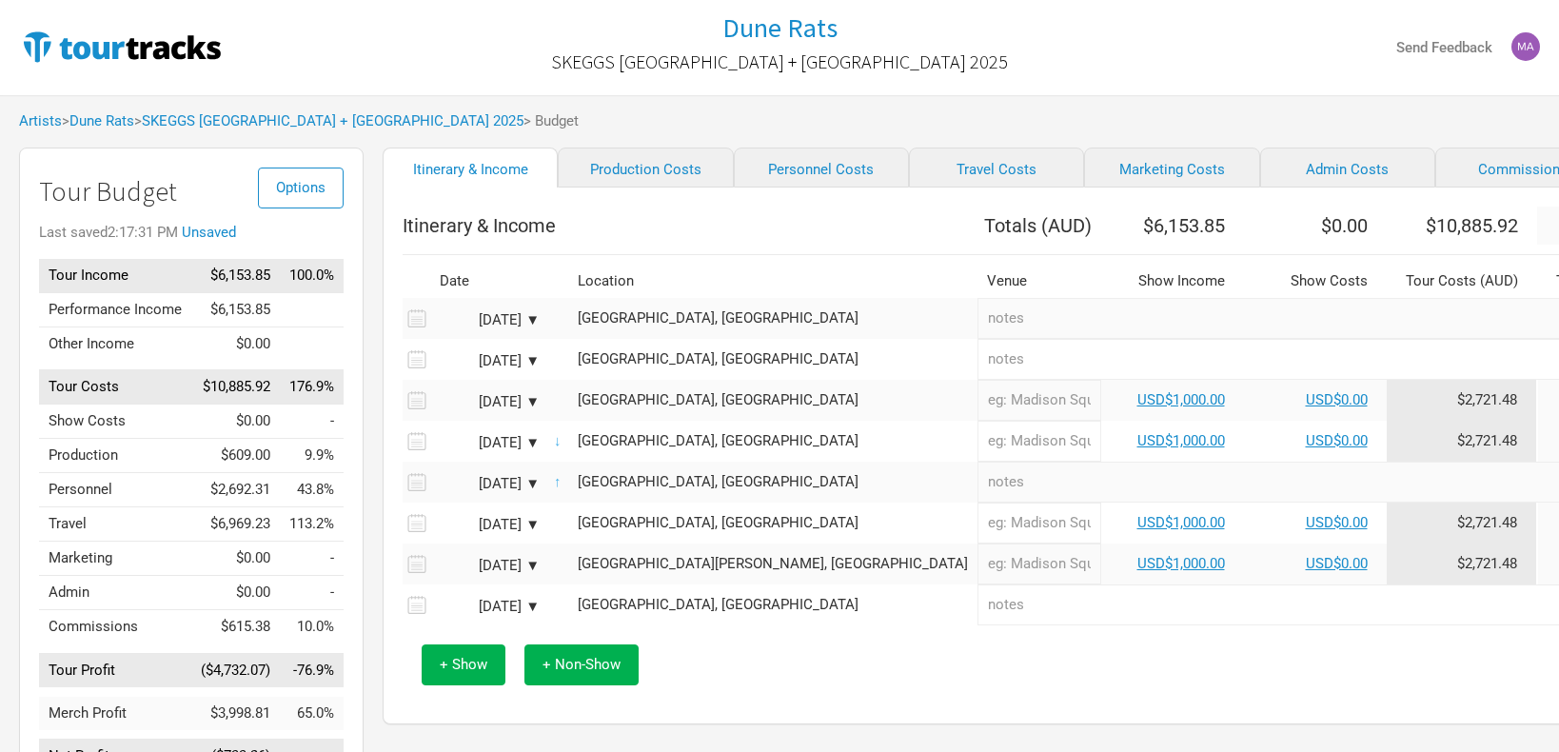
click at [686, 681] on div "+ Show + Non-Show" at bounding box center [1084, 664] width 1345 height 79
click at [775, 168] on link "Personnel Costs" at bounding box center [821, 168] width 175 height 40
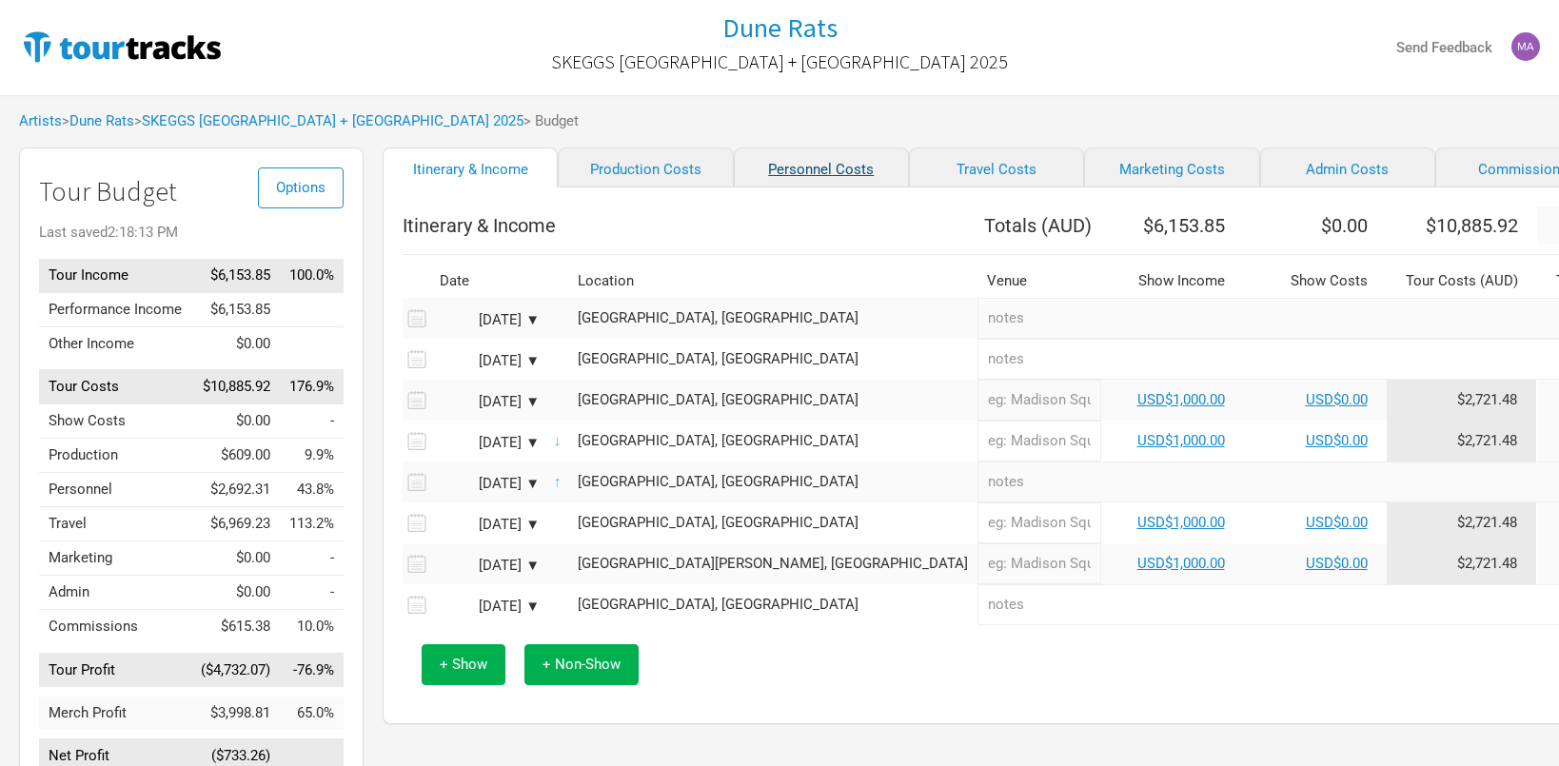
select select "USD"
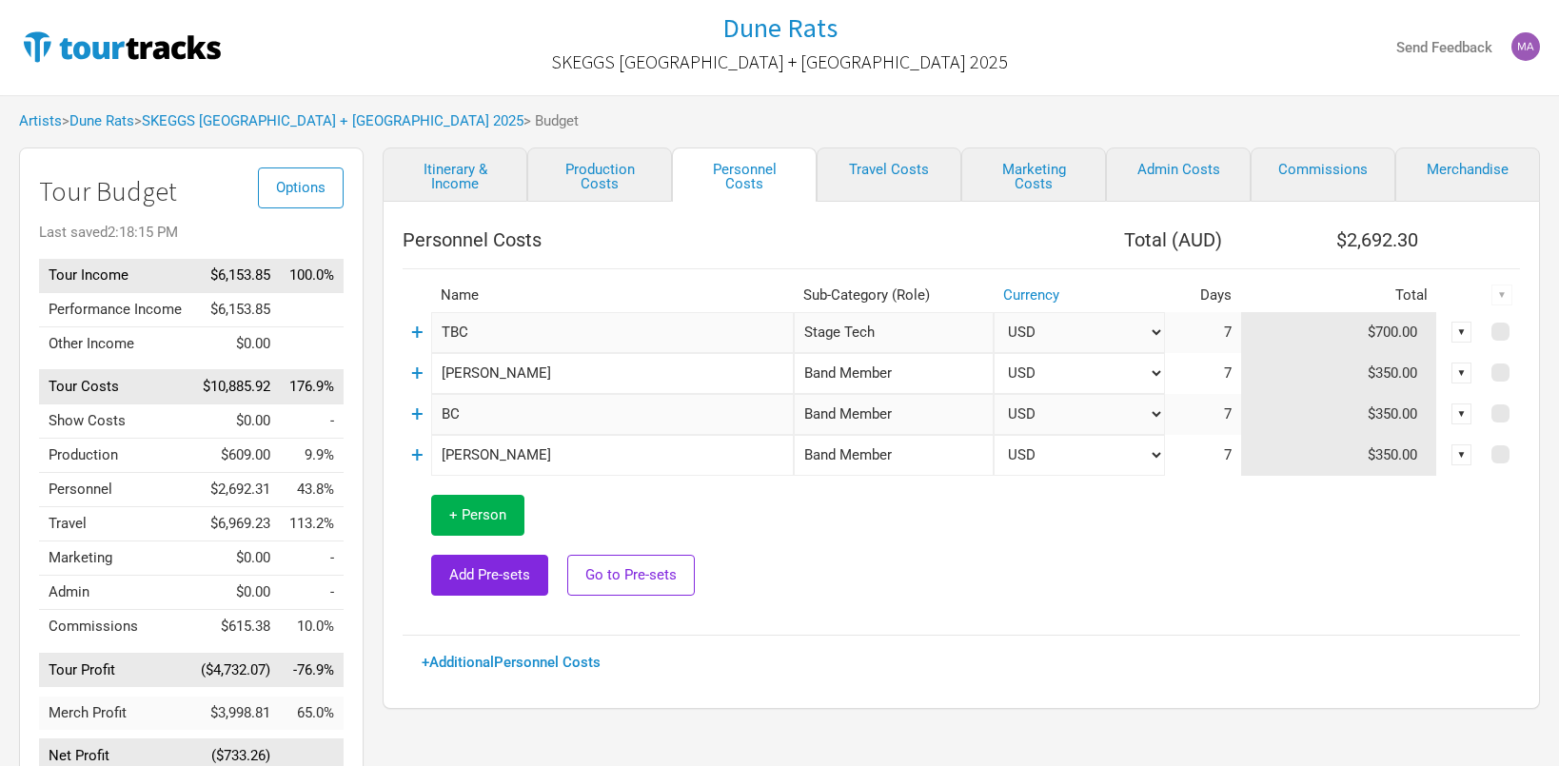
click at [423, 343] on td "+" at bounding box center [417, 332] width 29 height 41
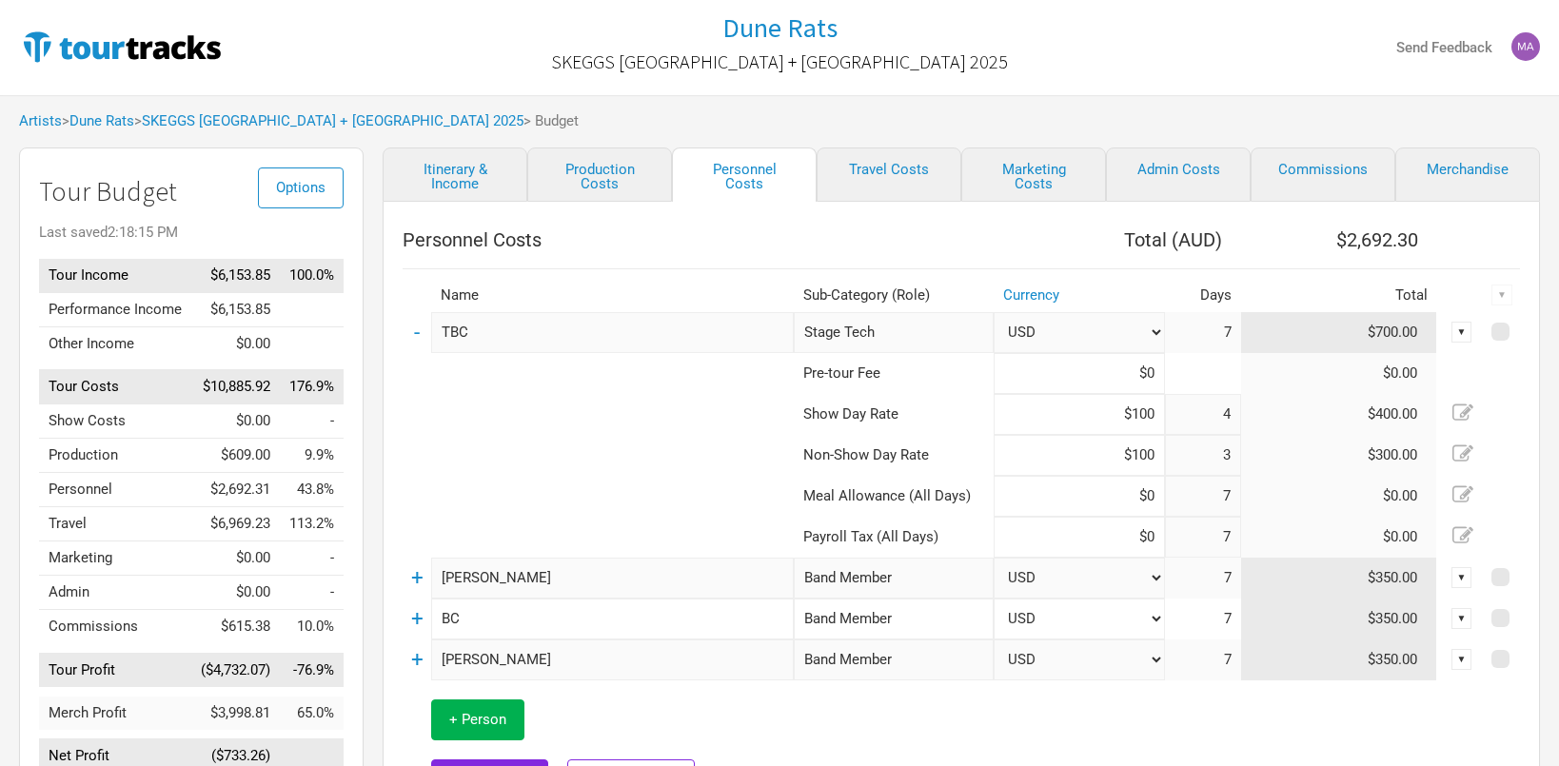
click at [1228, 462] on tr "Non-Show Day Rate $100 3 $300.00" at bounding box center [961, 455] width 1117 height 41
type input "$0"
click at [688, 455] on td at bounding box center [598, 455] width 391 height 41
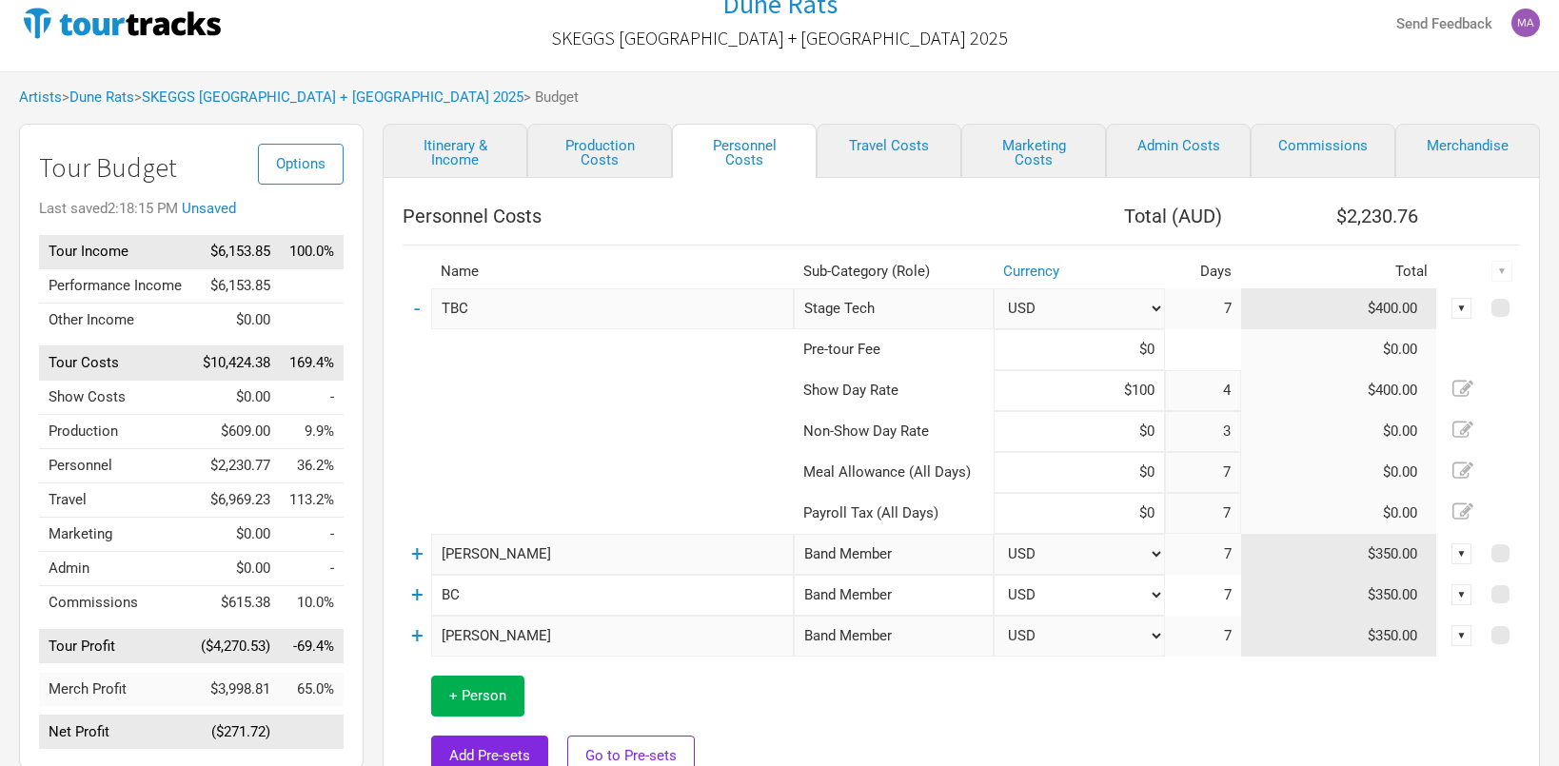
click at [847, 700] on td at bounding box center [1157, 727] width 726 height 140
click at [419, 303] on link "-" at bounding box center [417, 308] width 6 height 25
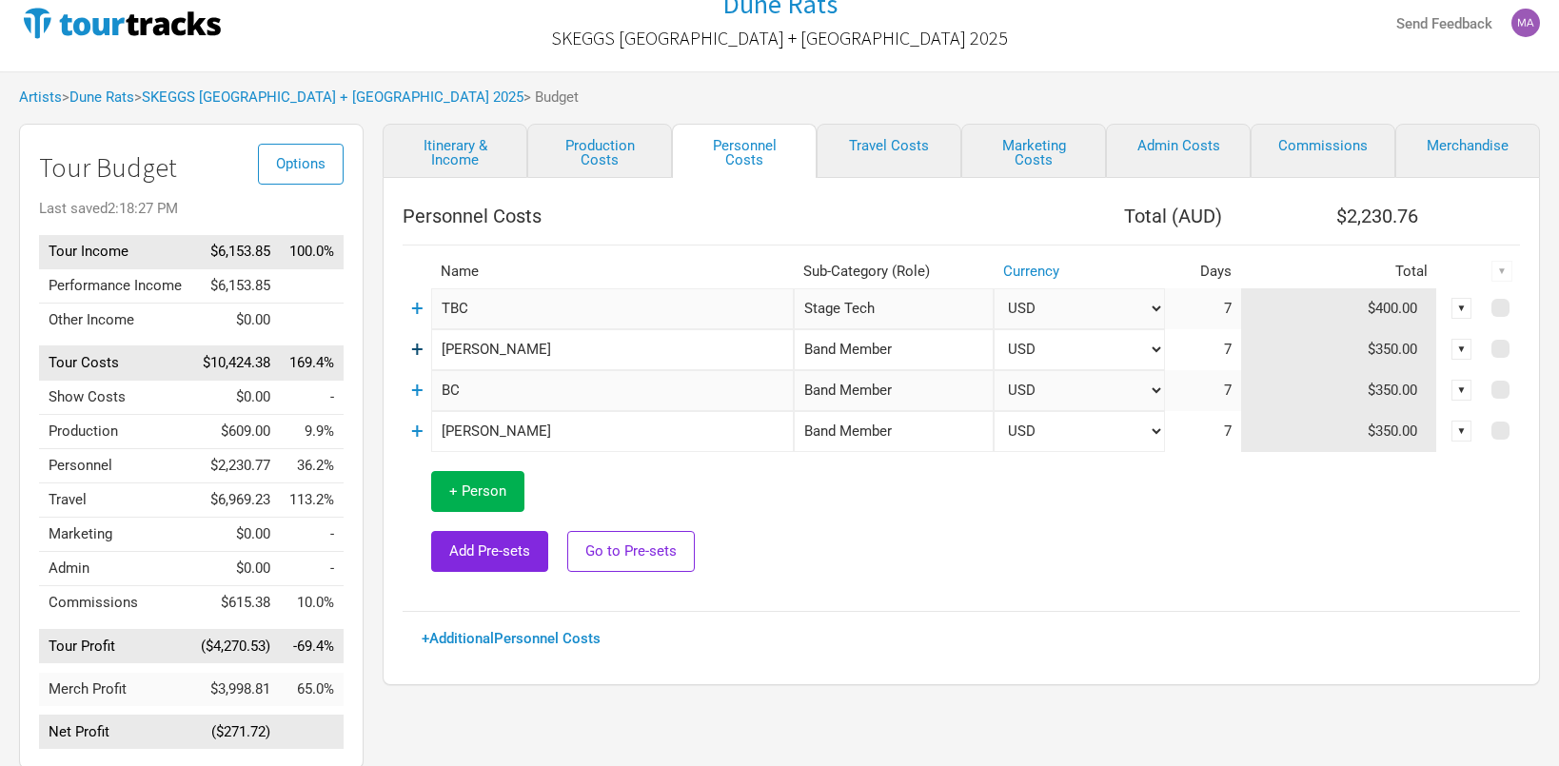
click at [417, 360] on link "+" at bounding box center [417, 349] width 12 height 25
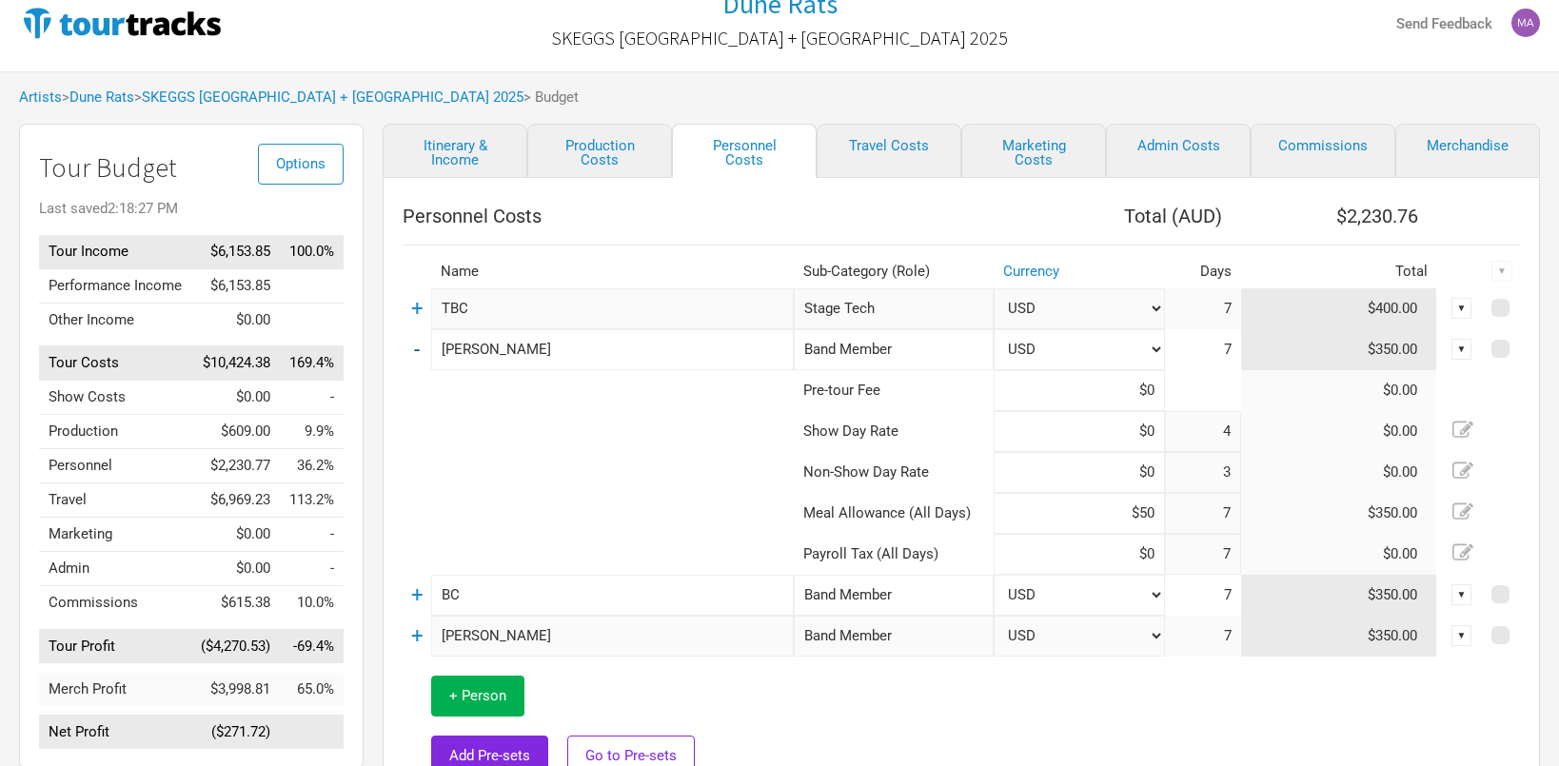
click at [417, 354] on link "-" at bounding box center [417, 349] width 6 height 25
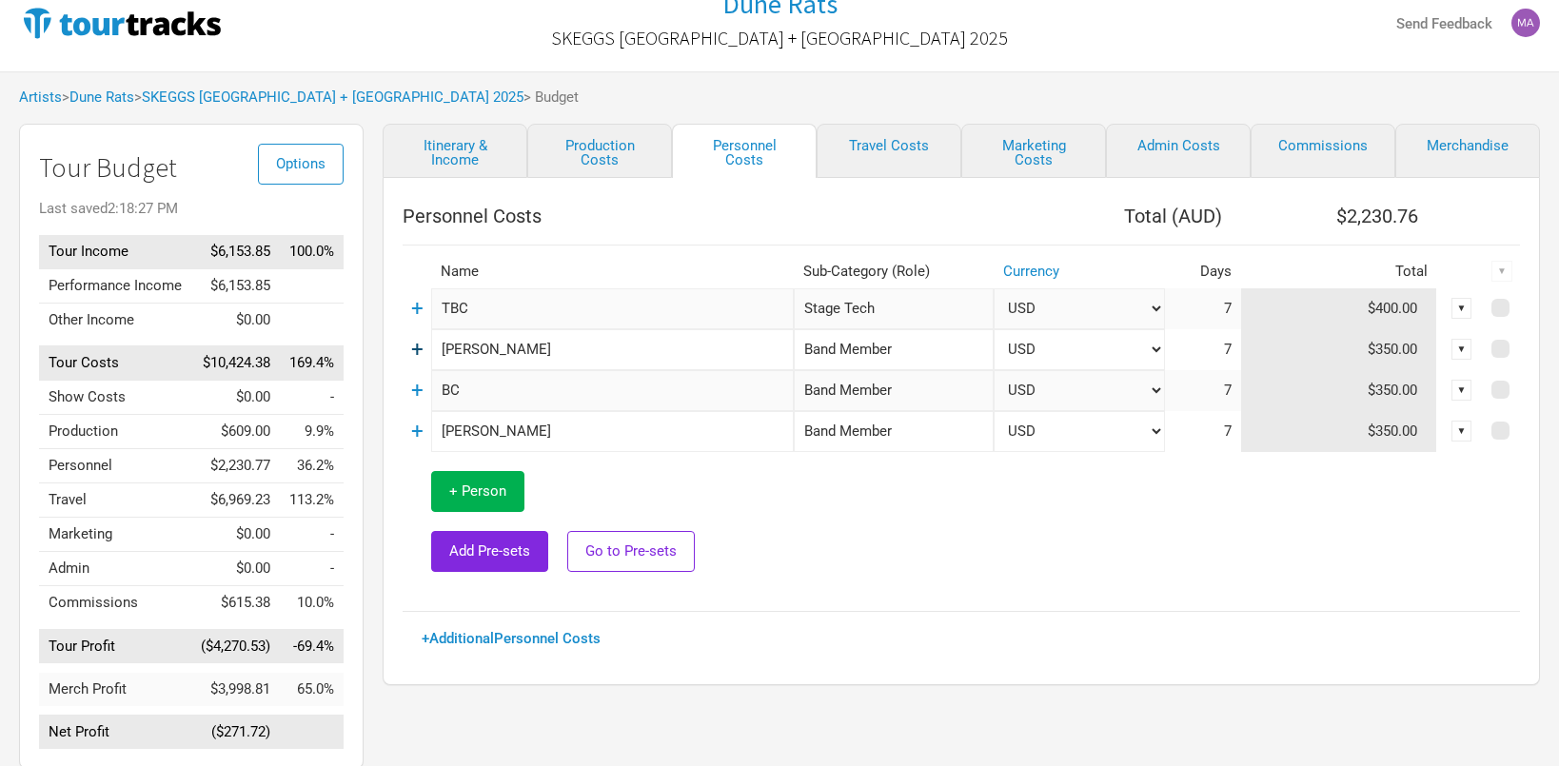
click at [421, 354] on link "+" at bounding box center [417, 349] width 12 height 25
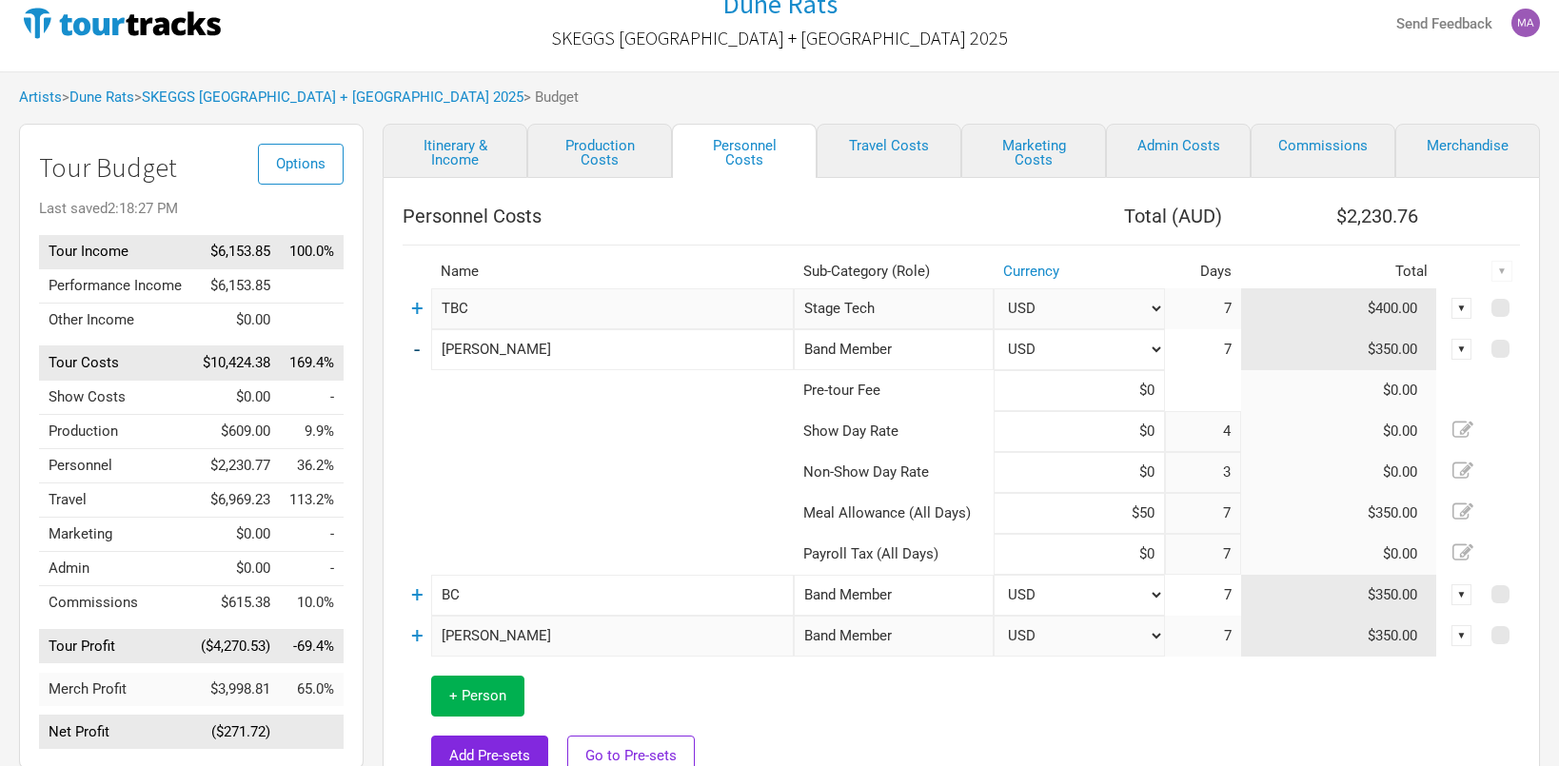
click at [421, 354] on td "-" at bounding box center [417, 349] width 29 height 41
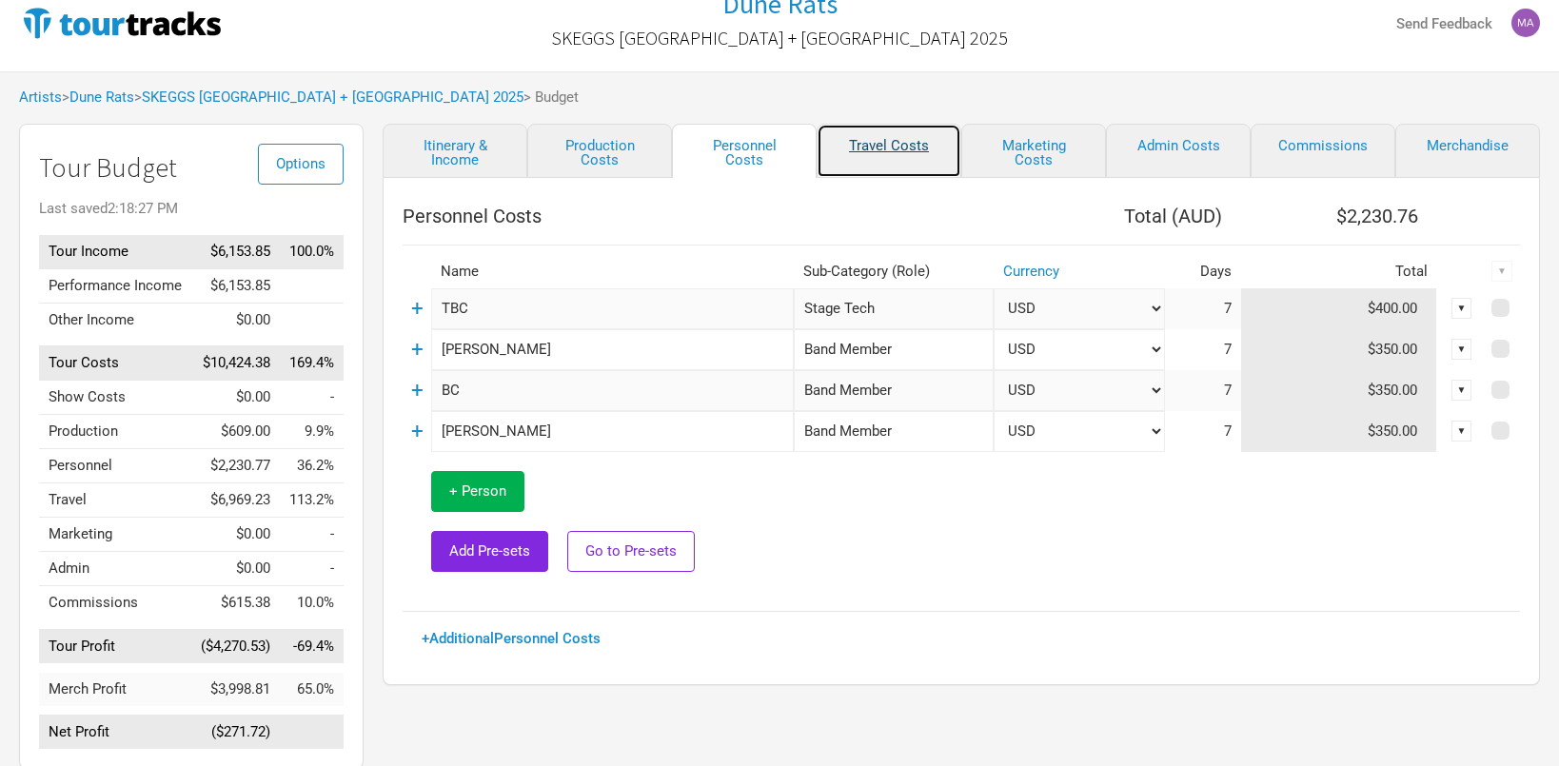
click at [902, 148] on link "Travel Costs" at bounding box center [889, 151] width 145 height 54
select select "Total Days"
select select "USD"
select select "Total Days"
select select "USD"
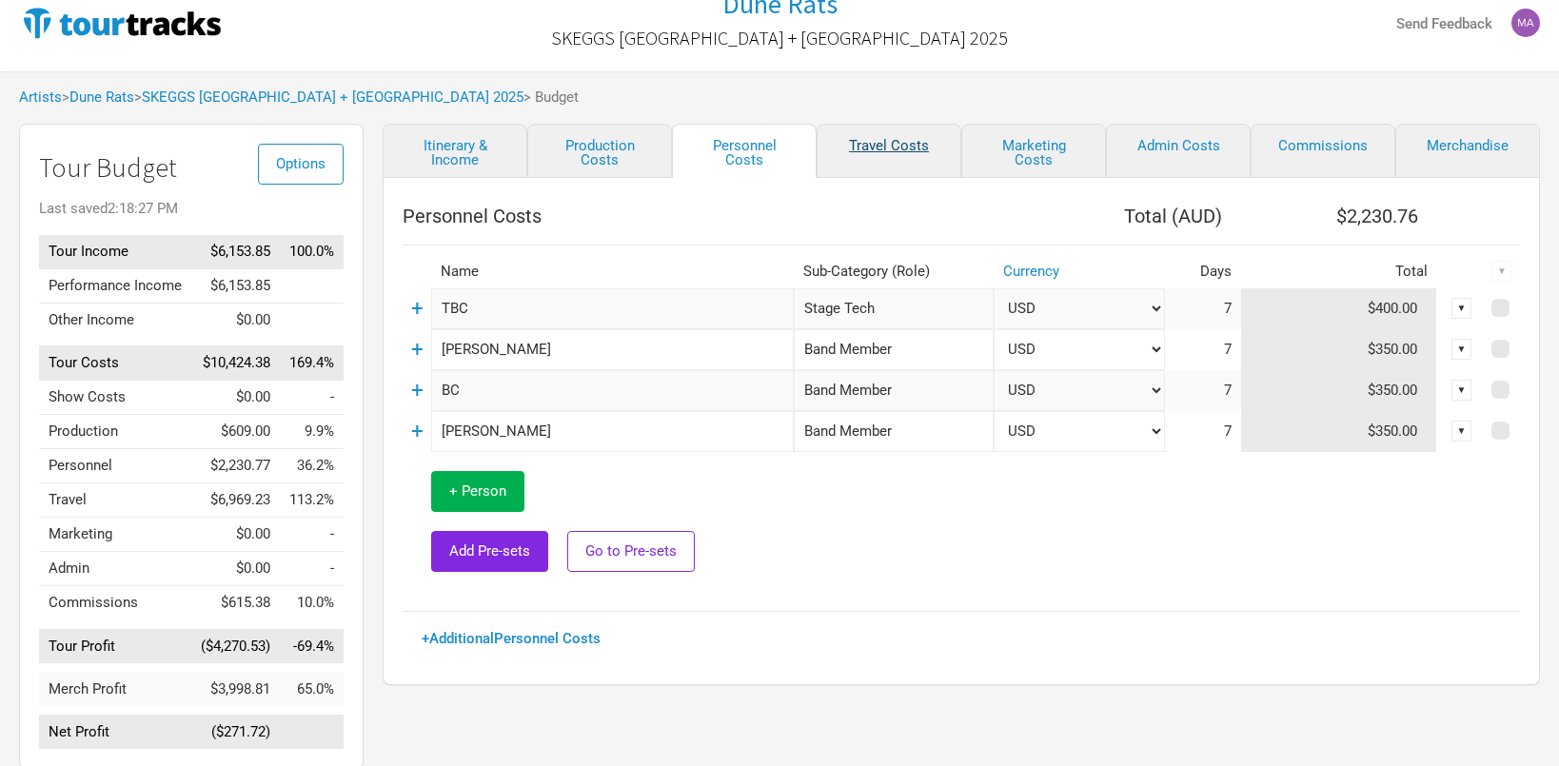
select select "USD"
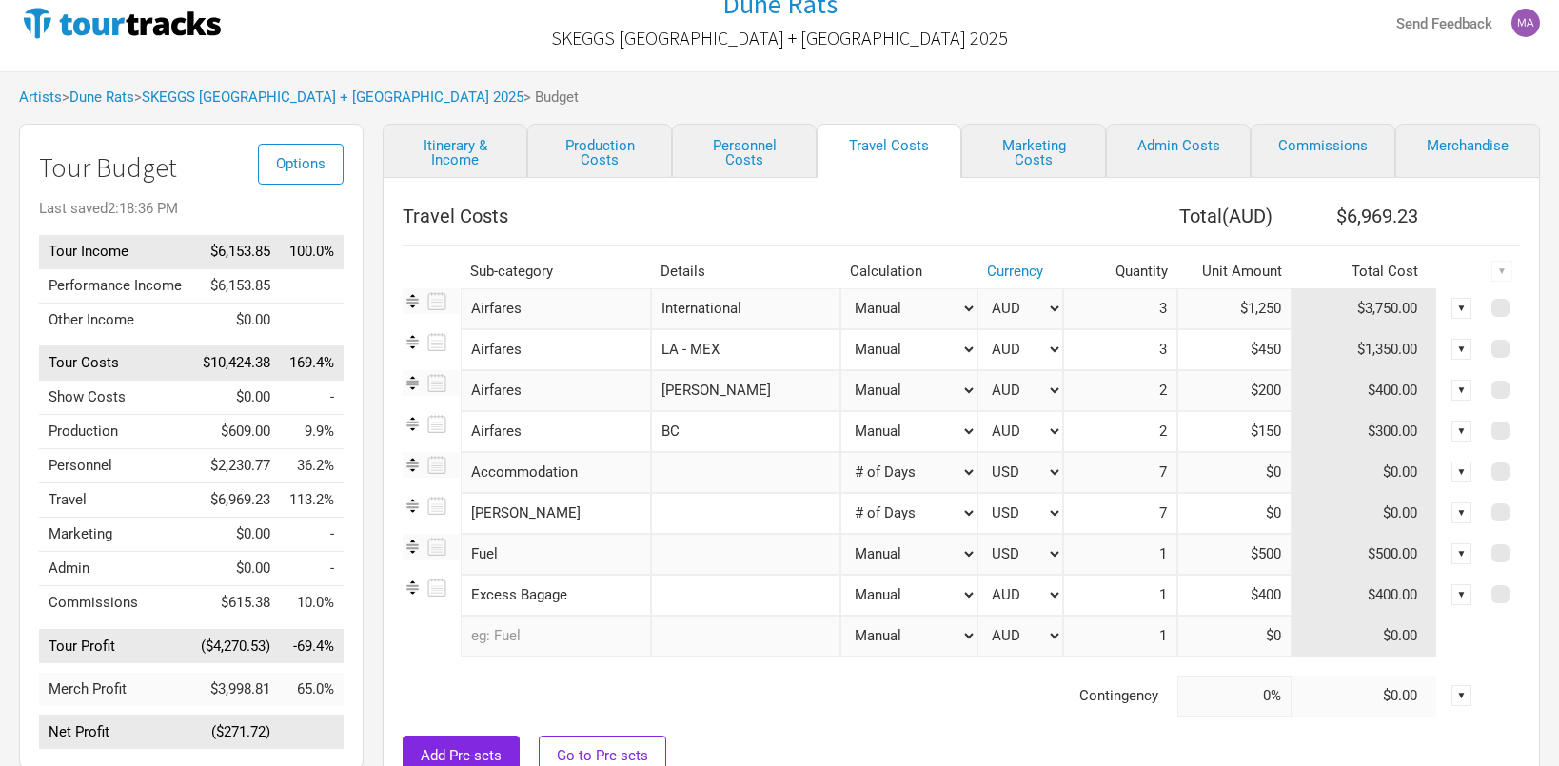
click at [1463, 348] on div "▼" at bounding box center [1461, 349] width 21 height 21
click at [1374, 472] on link "Delete" at bounding box center [1402, 479] width 117 height 14
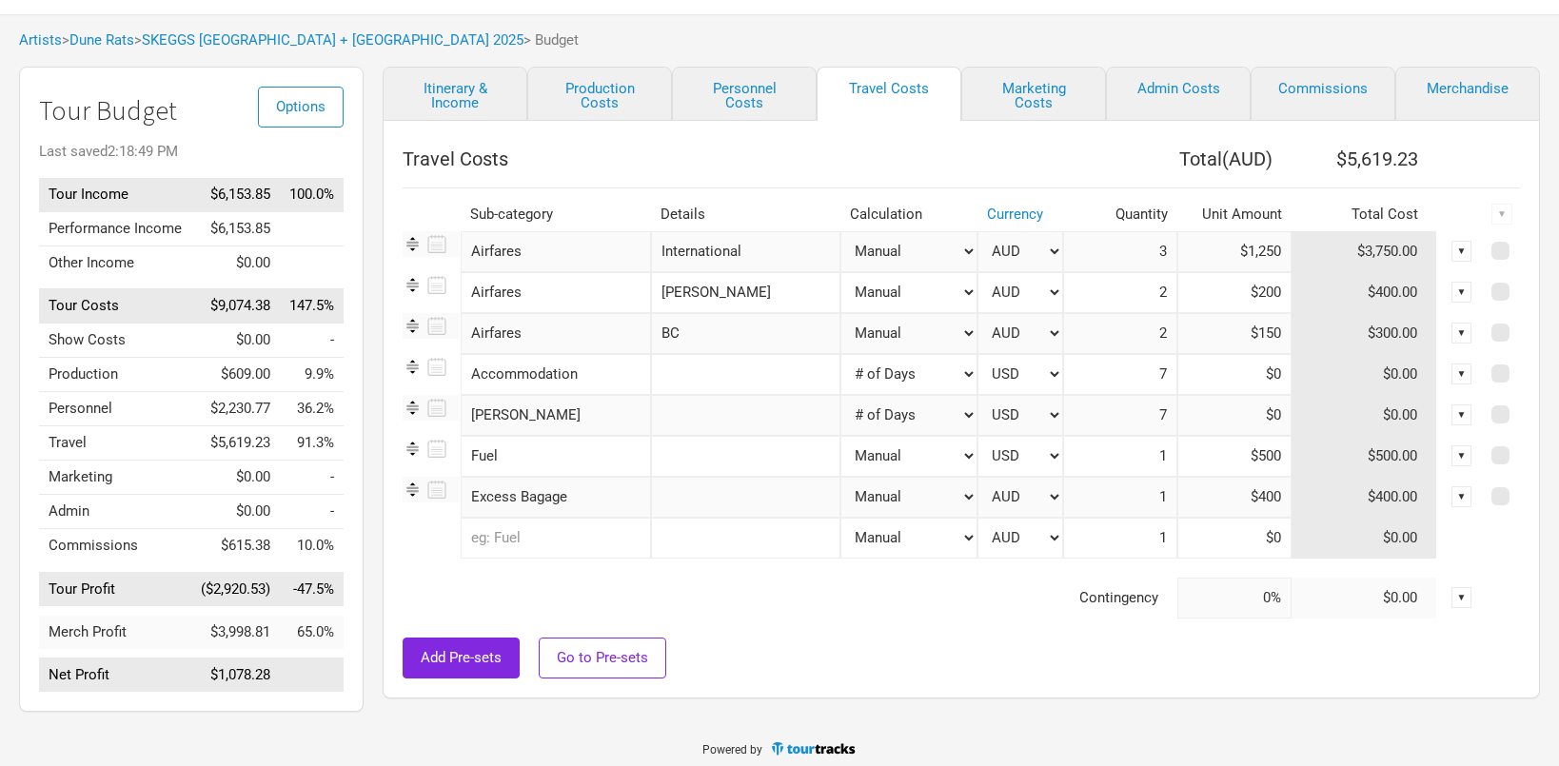
scroll to position [69, 0]
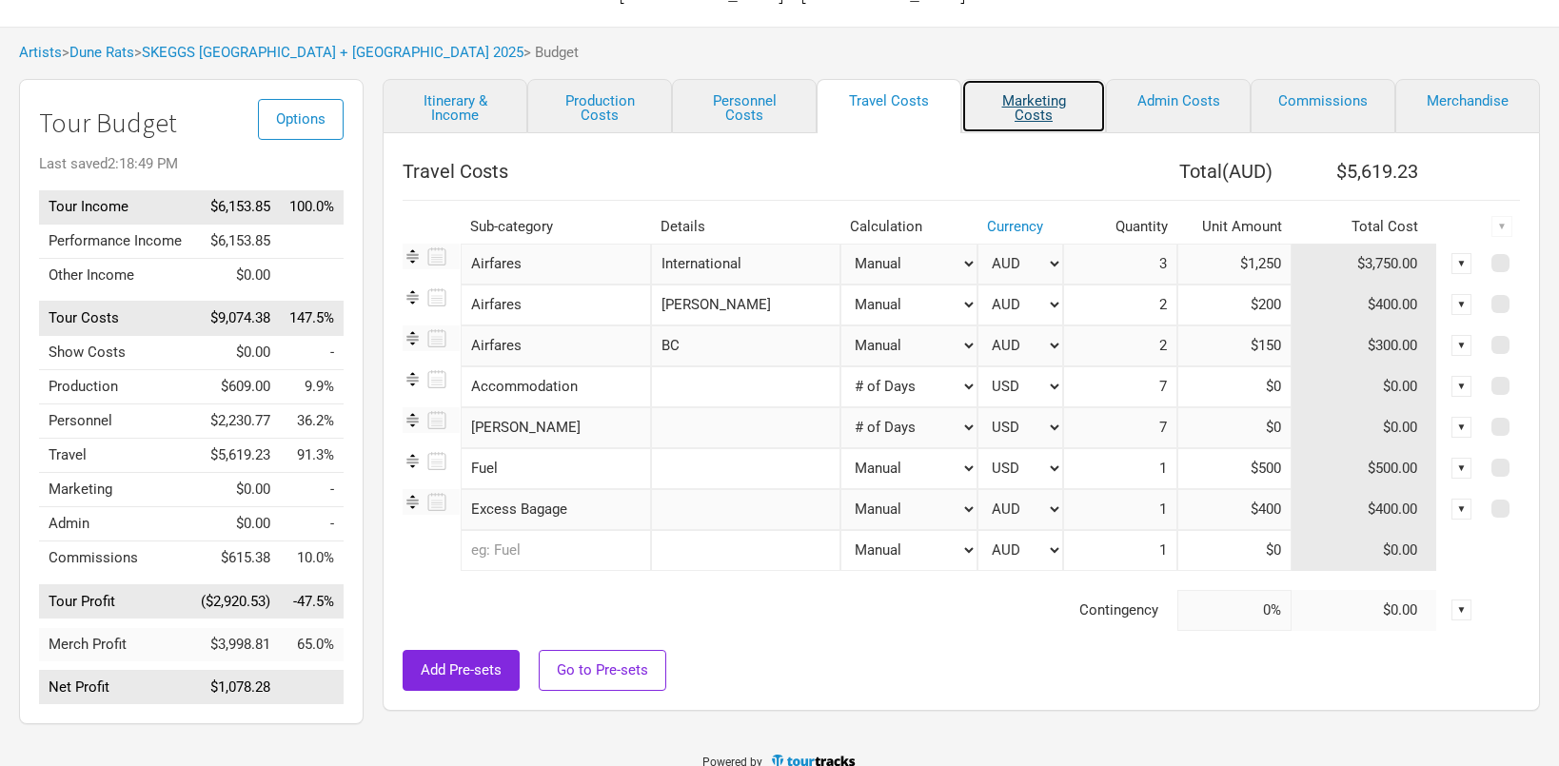
click at [1075, 98] on link "Marketing Costs" at bounding box center [1033, 106] width 145 height 54
select select "% of Gross"
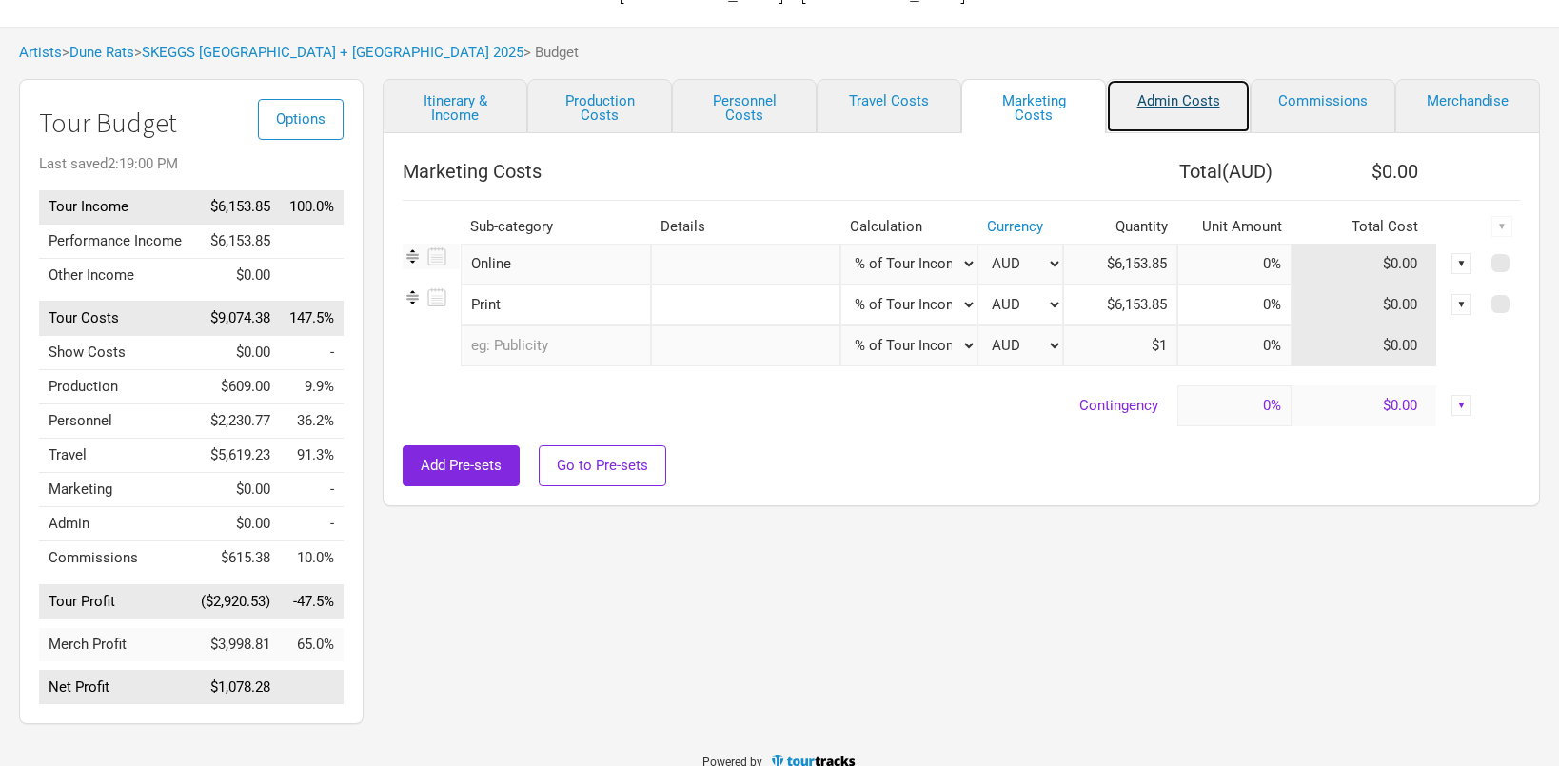
click at [1187, 95] on link "Admin Costs" at bounding box center [1178, 106] width 145 height 54
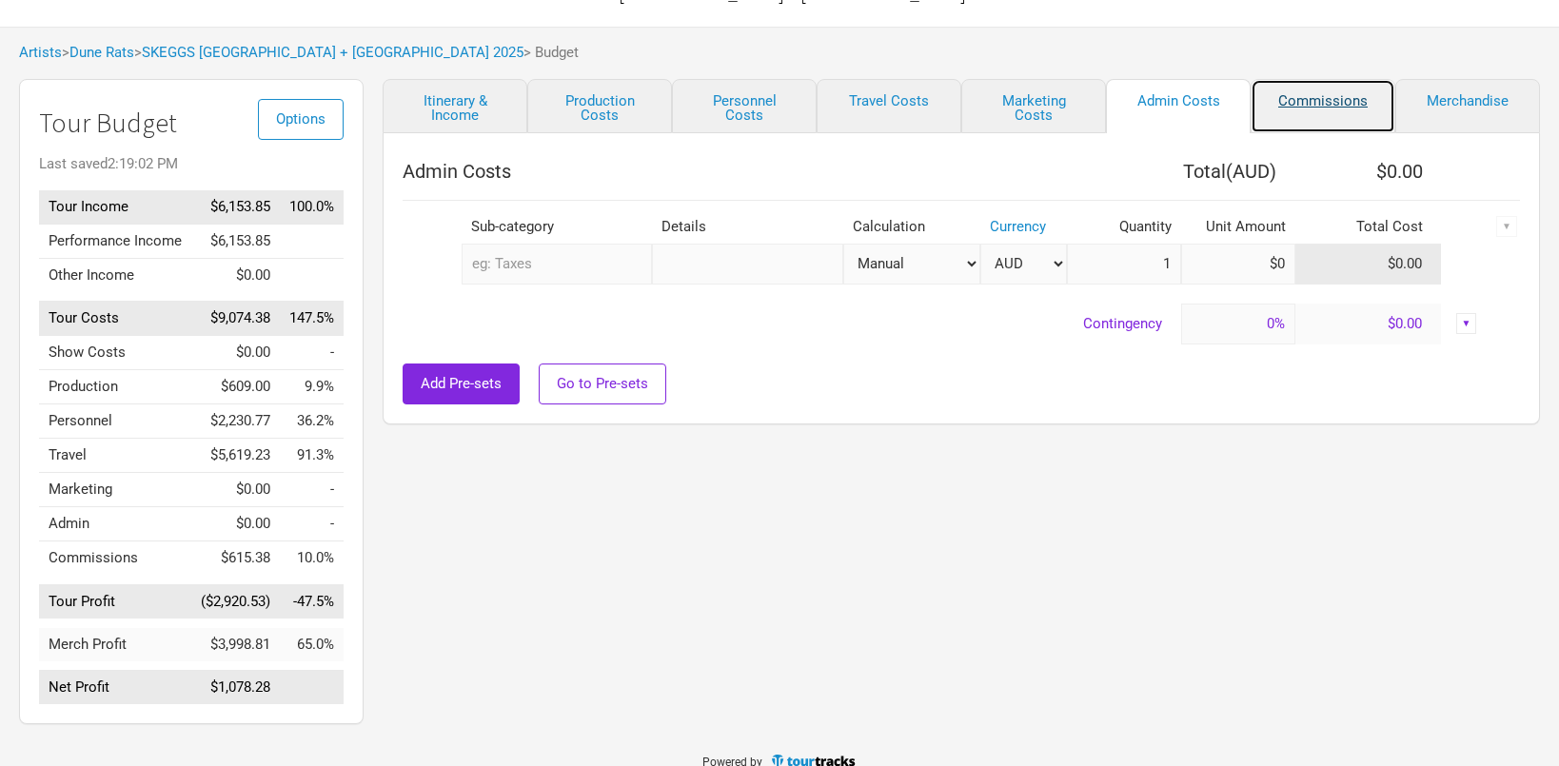
click at [1335, 105] on link "Commissions" at bounding box center [1323, 106] width 145 height 54
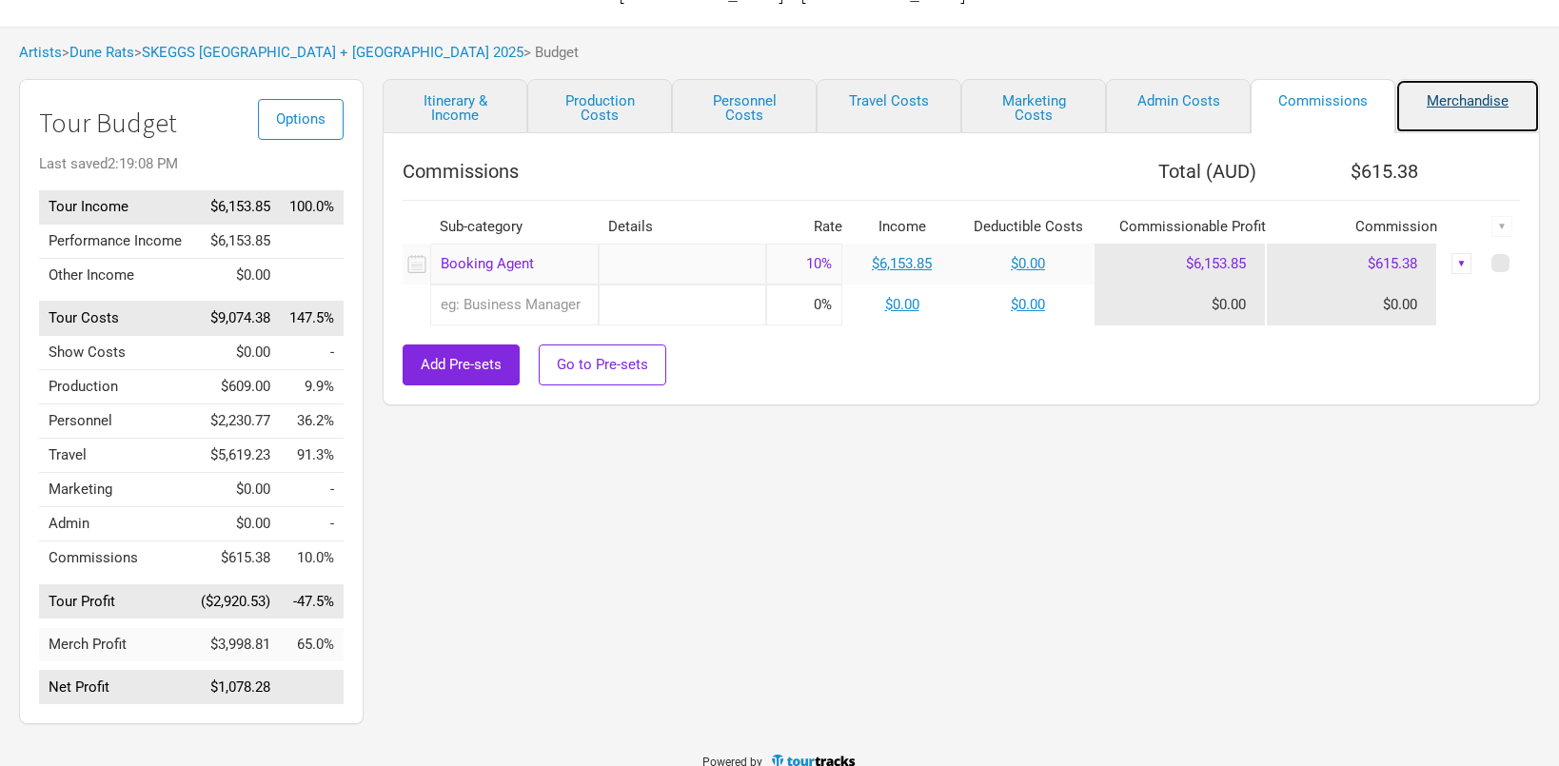
click at [1459, 95] on link "Merchandise" at bounding box center [1467, 106] width 145 height 54
select select "% of Gross Merch"
select select "USD"
select select "% of Gross Merch"
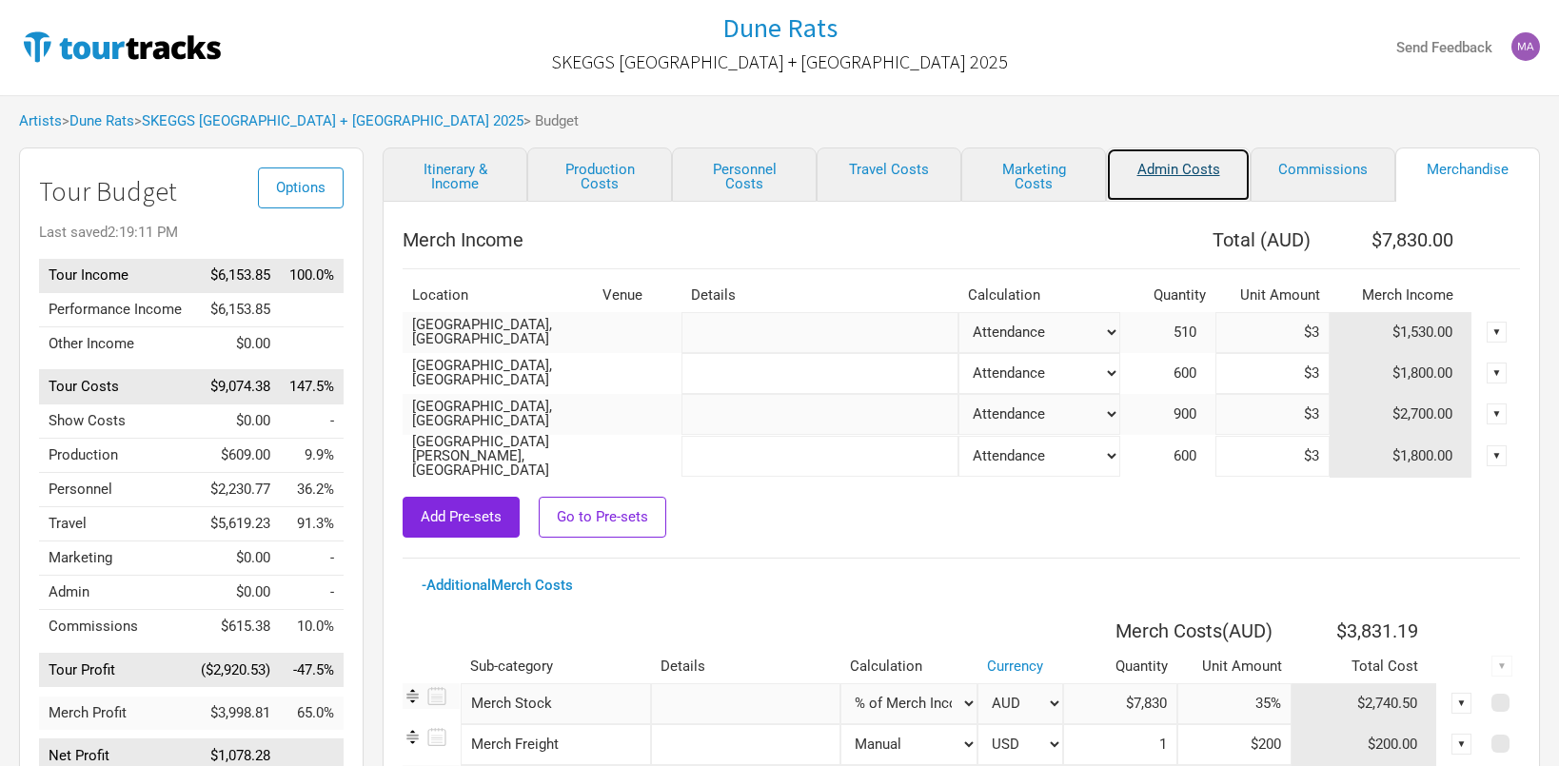
click at [1198, 170] on link "Admin Costs" at bounding box center [1178, 175] width 145 height 54
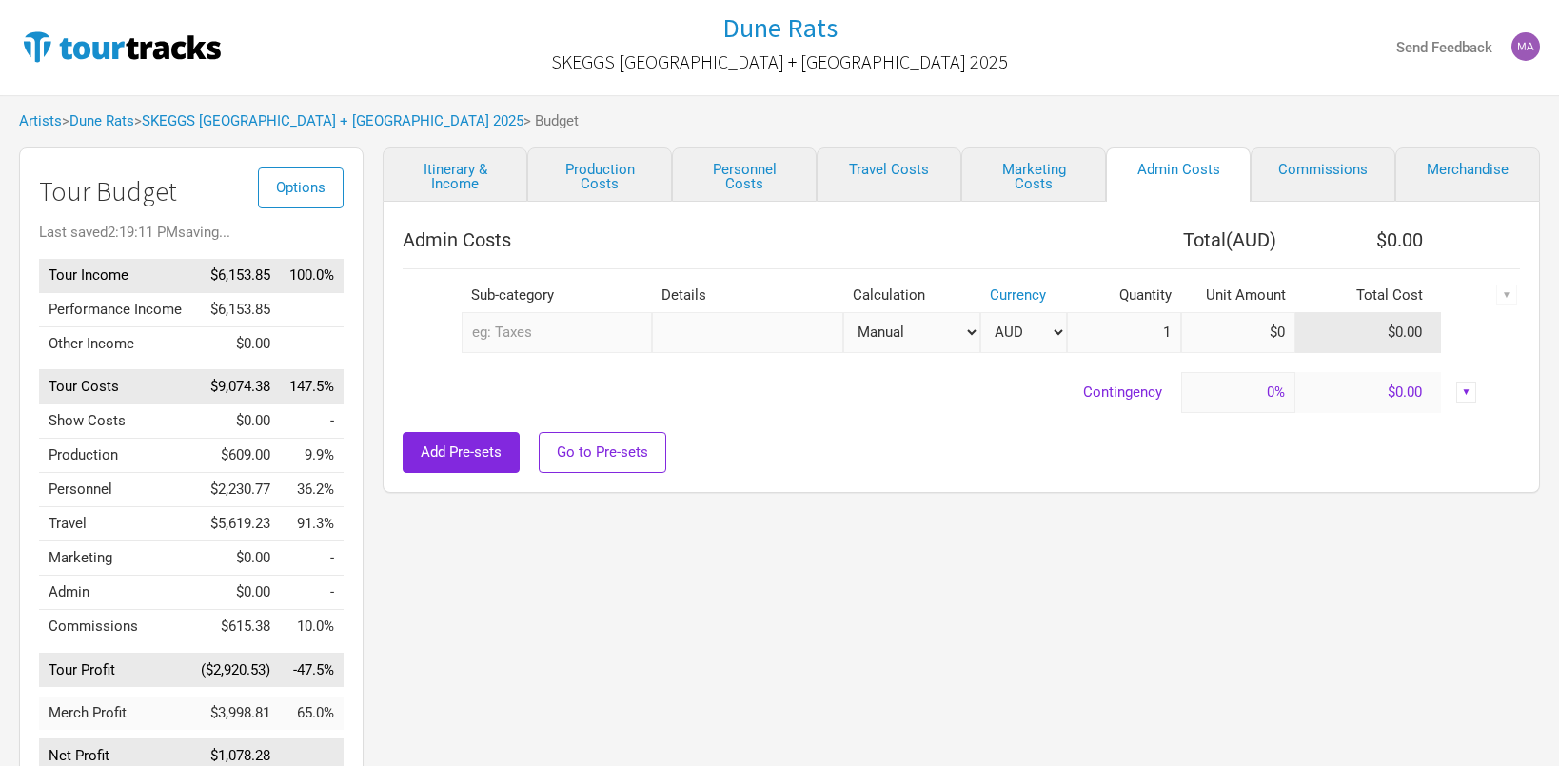
click at [568, 336] on input "text" at bounding box center [557, 332] width 191 height 41
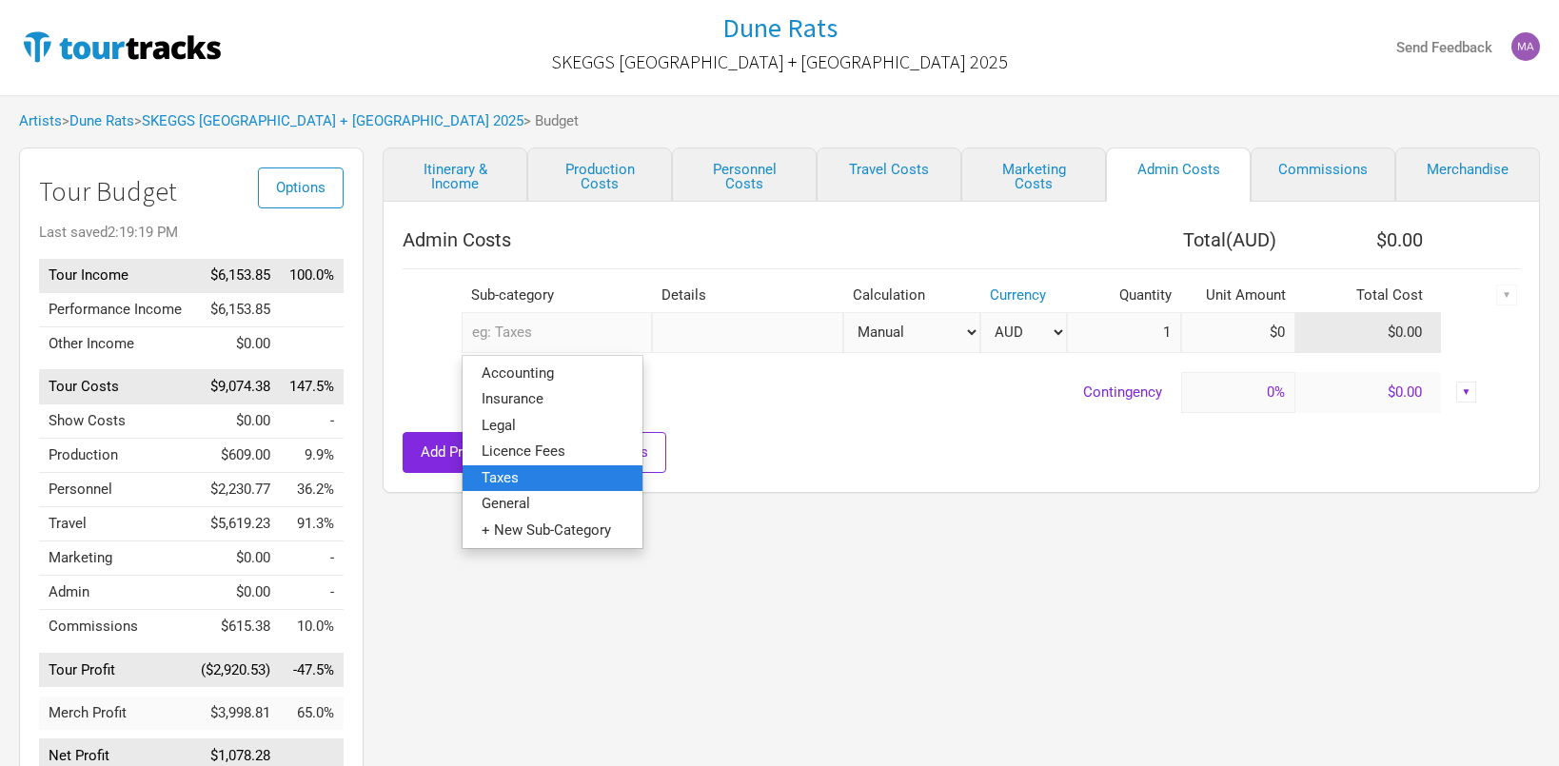
click at [523, 469] on link "Taxes" at bounding box center [553, 477] width 180 height 26
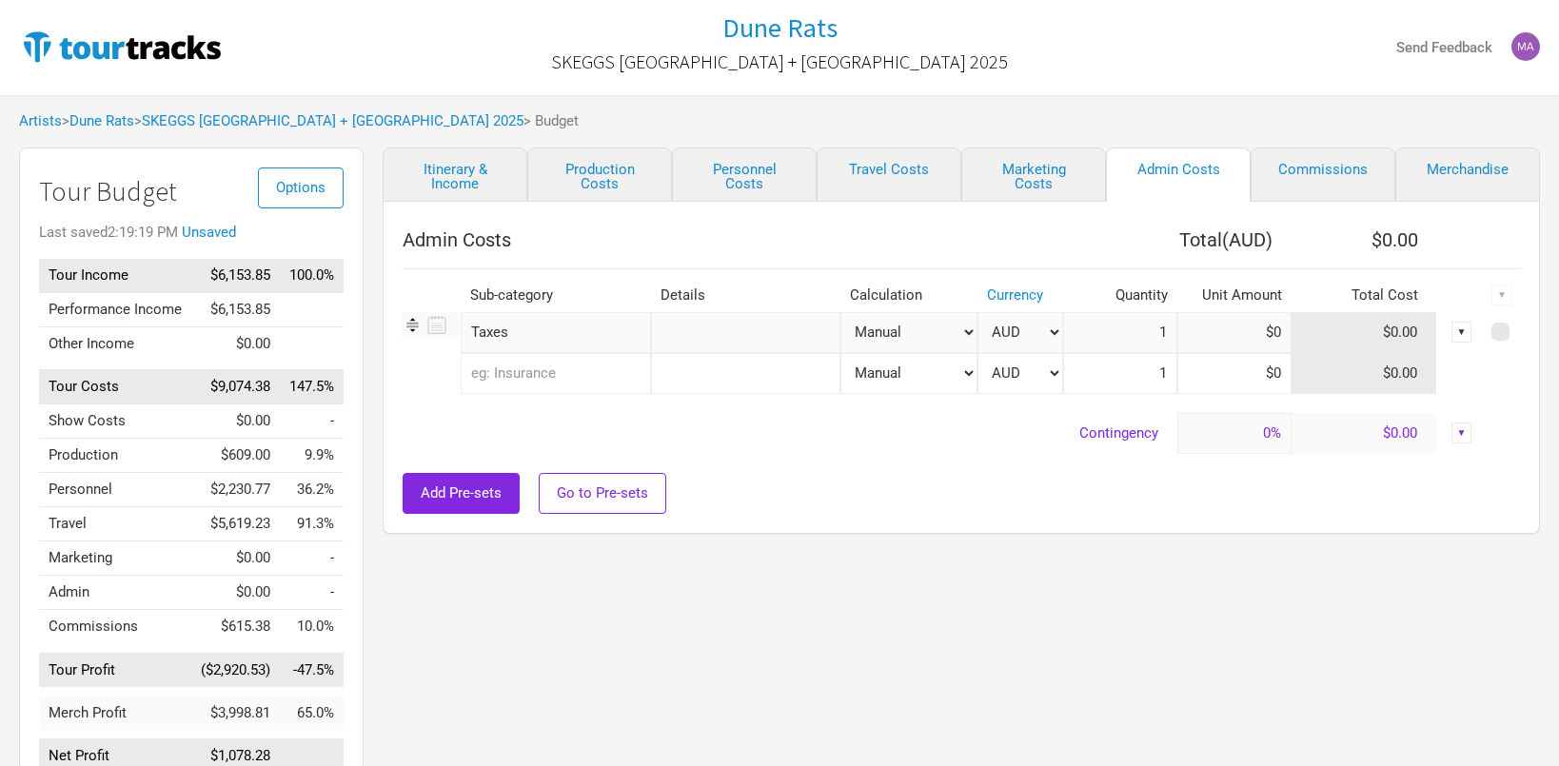
click at [949, 334] on select "Manual # of Shows # of Show Days # of Non-Show Days # of Days # of Tickets Sold…" at bounding box center [908, 332] width 136 height 41
select select "% of Gross"
click at [840, 312] on select "Manual # of Shows # of Show Days # of Non-Show Days # of Days # of Tickets Sold…" at bounding box center [908, 332] width 136 height 41
type input "$1"
type input "0%"
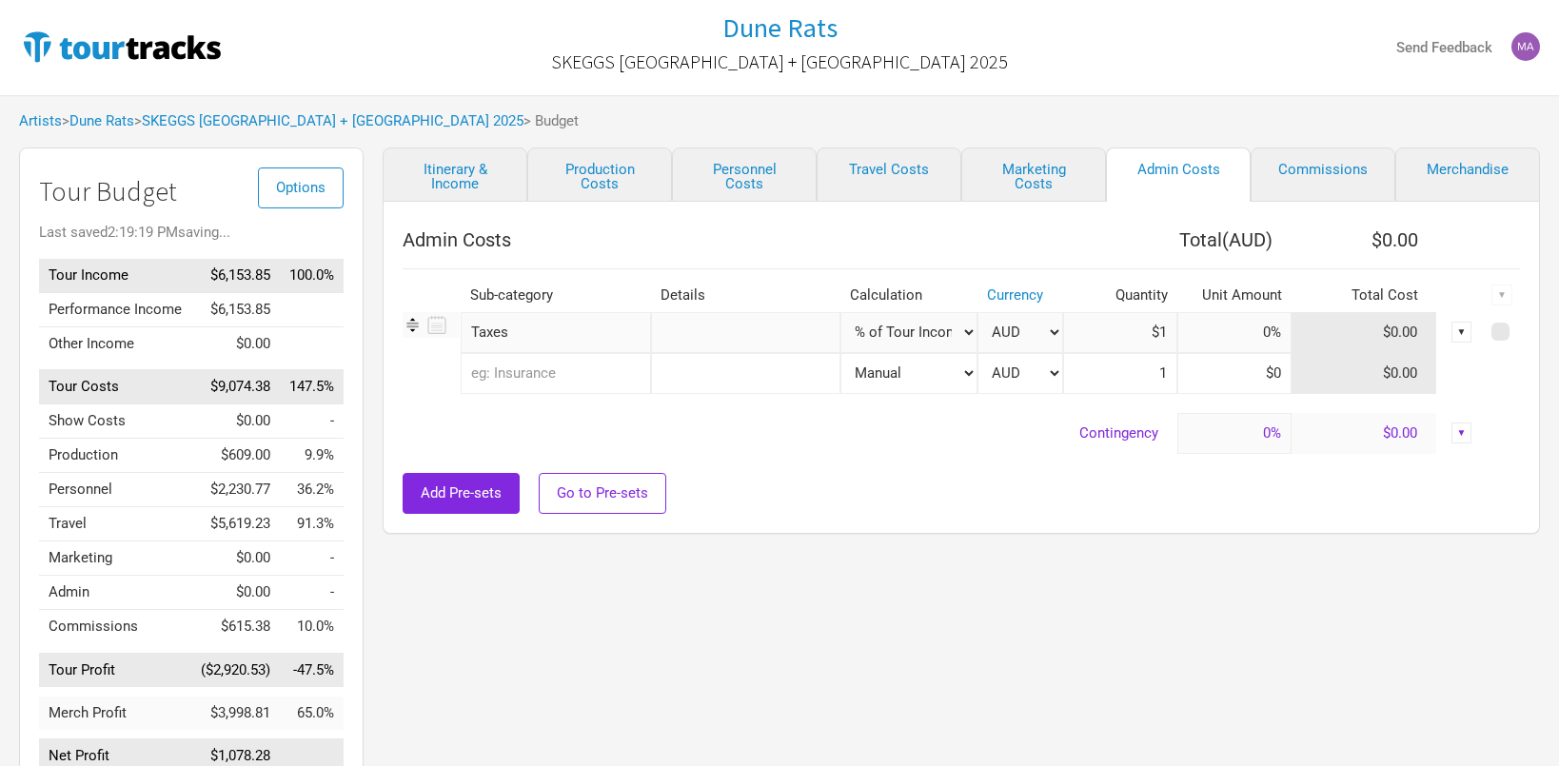
type input "$6,153.85"
click at [1214, 341] on input at bounding box center [1234, 332] width 114 height 41
type input "30%"
click at [1081, 524] on div "Admin Costs Total ( AUD ) $1,846.15 Sub-category Details Calculation Currency Q…" at bounding box center [961, 368] width 1157 height 332
click at [1433, 175] on link "Merchandise" at bounding box center [1467, 175] width 145 height 54
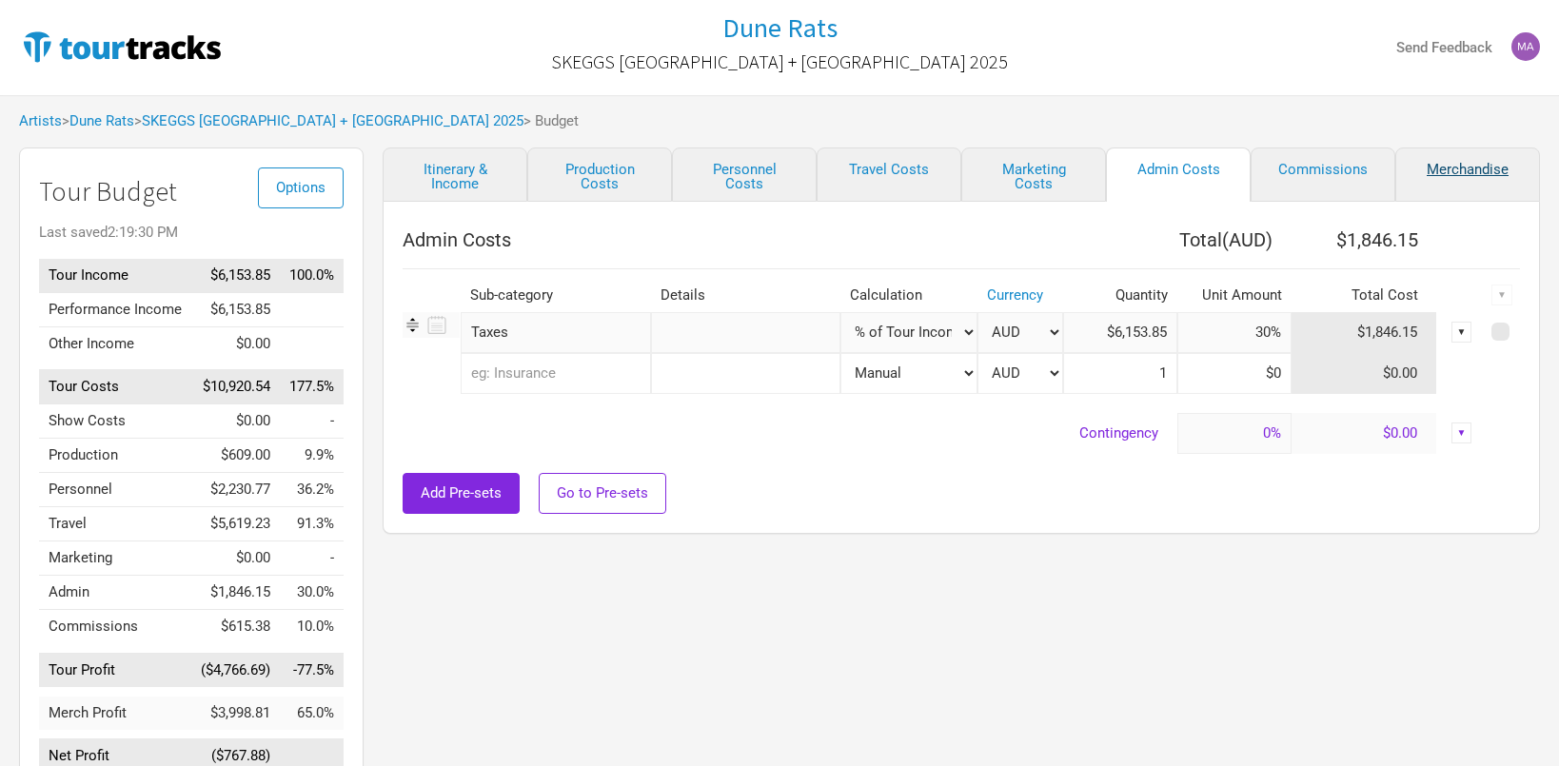
select select "% of Gross Merch"
select select "USD"
select select "% of Gross Merch"
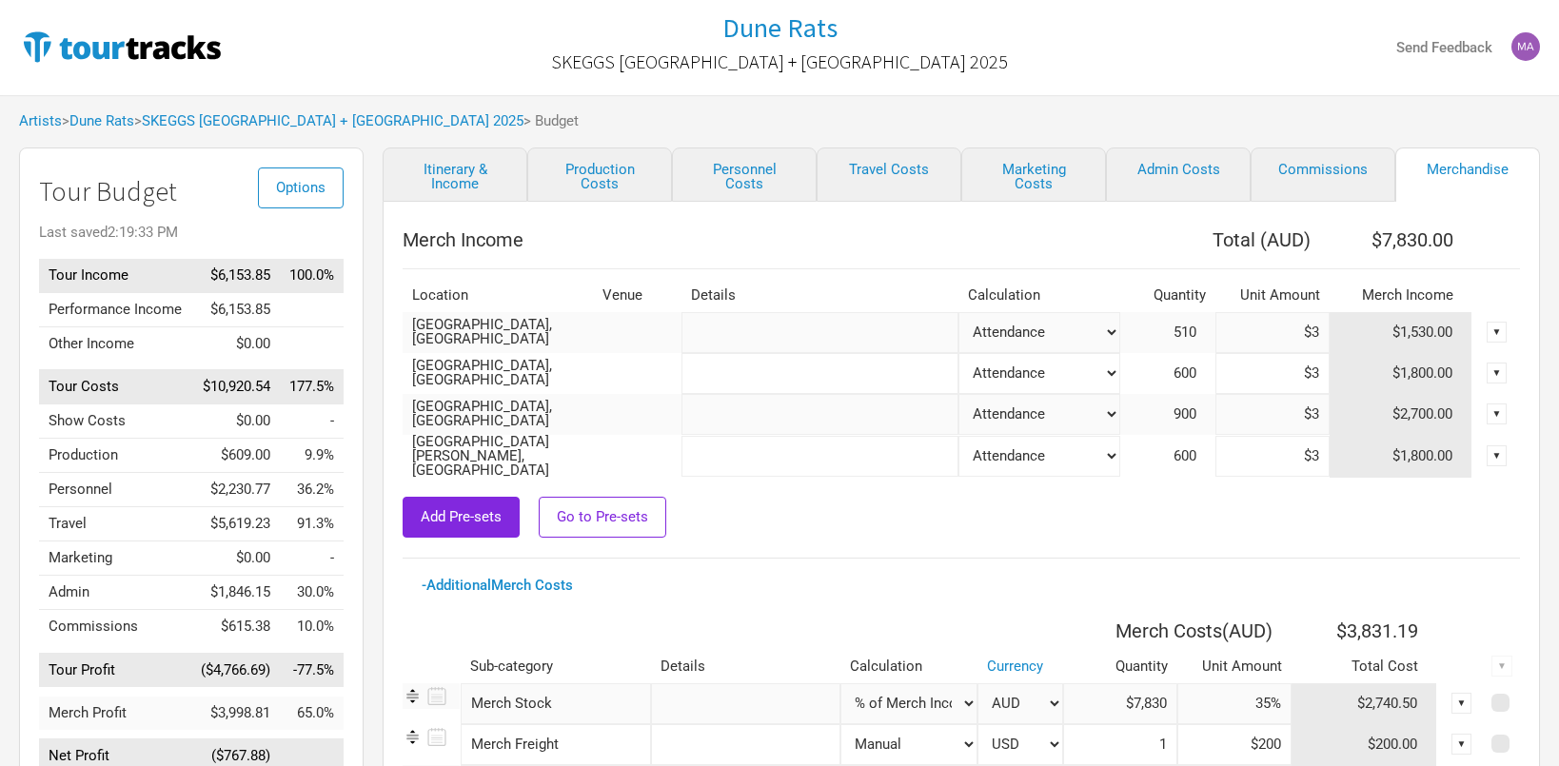
drag, startPoint x: 1286, startPoint y: 336, endPoint x: 1336, endPoint y: 332, distance: 50.6
click at [1336, 332] on tr "Phoenix, [GEOGRAPHIC_DATA] Attendance Manual % of Performance Income 510 $3 $1,…" at bounding box center [961, 332] width 1117 height 41
type input "$5"
type input "$8,850"
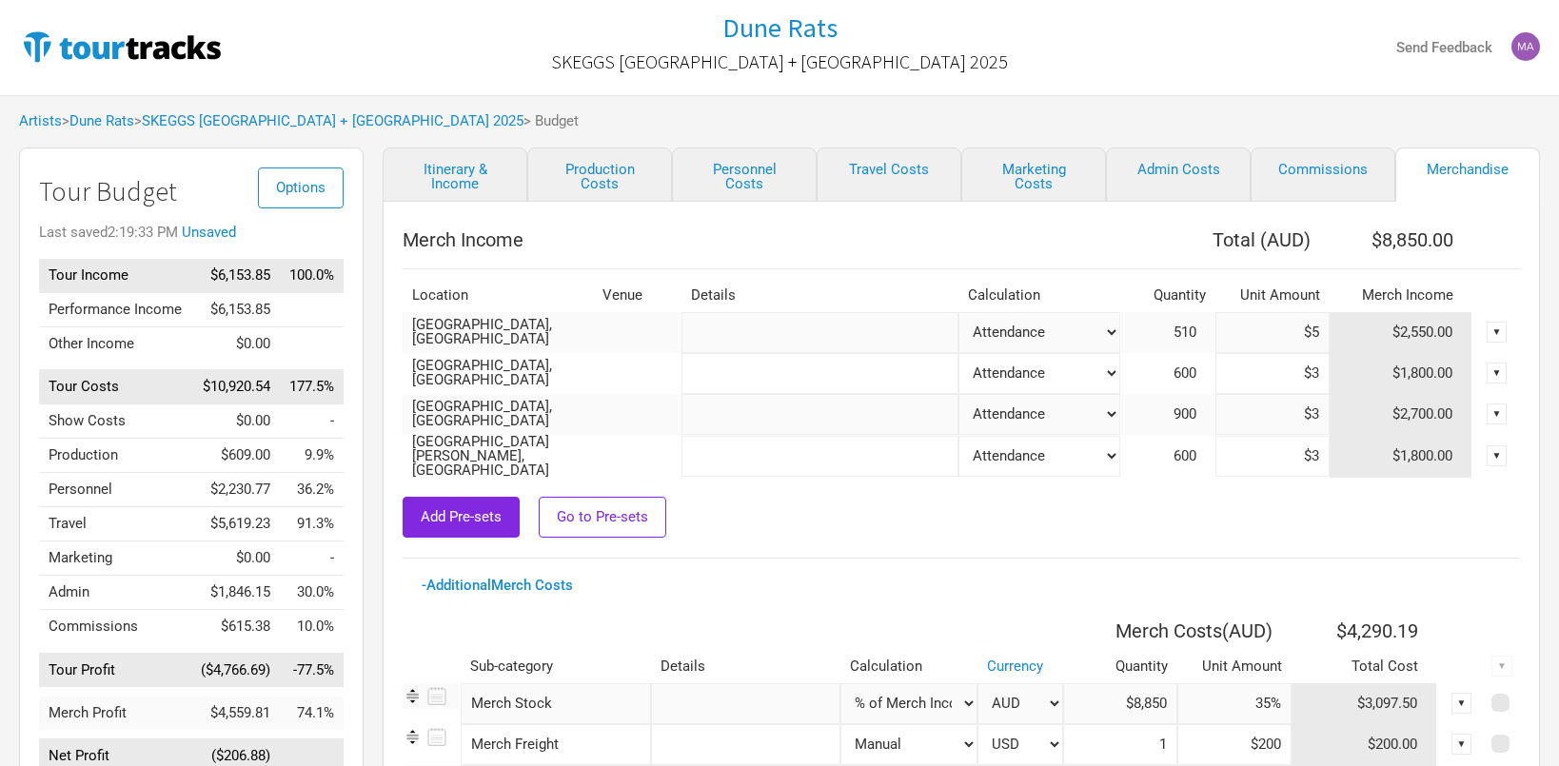
type input "$5"
drag, startPoint x: 1274, startPoint y: 378, endPoint x: 1341, endPoint y: 364, distance: 68.1
click at [1341, 364] on tr "Reno, [GEOGRAPHIC_DATA] Attendance Manual % of Performance Income 600 $3 $1,800…" at bounding box center [961, 373] width 1117 height 41
type input "$53"
type input "$38,850"
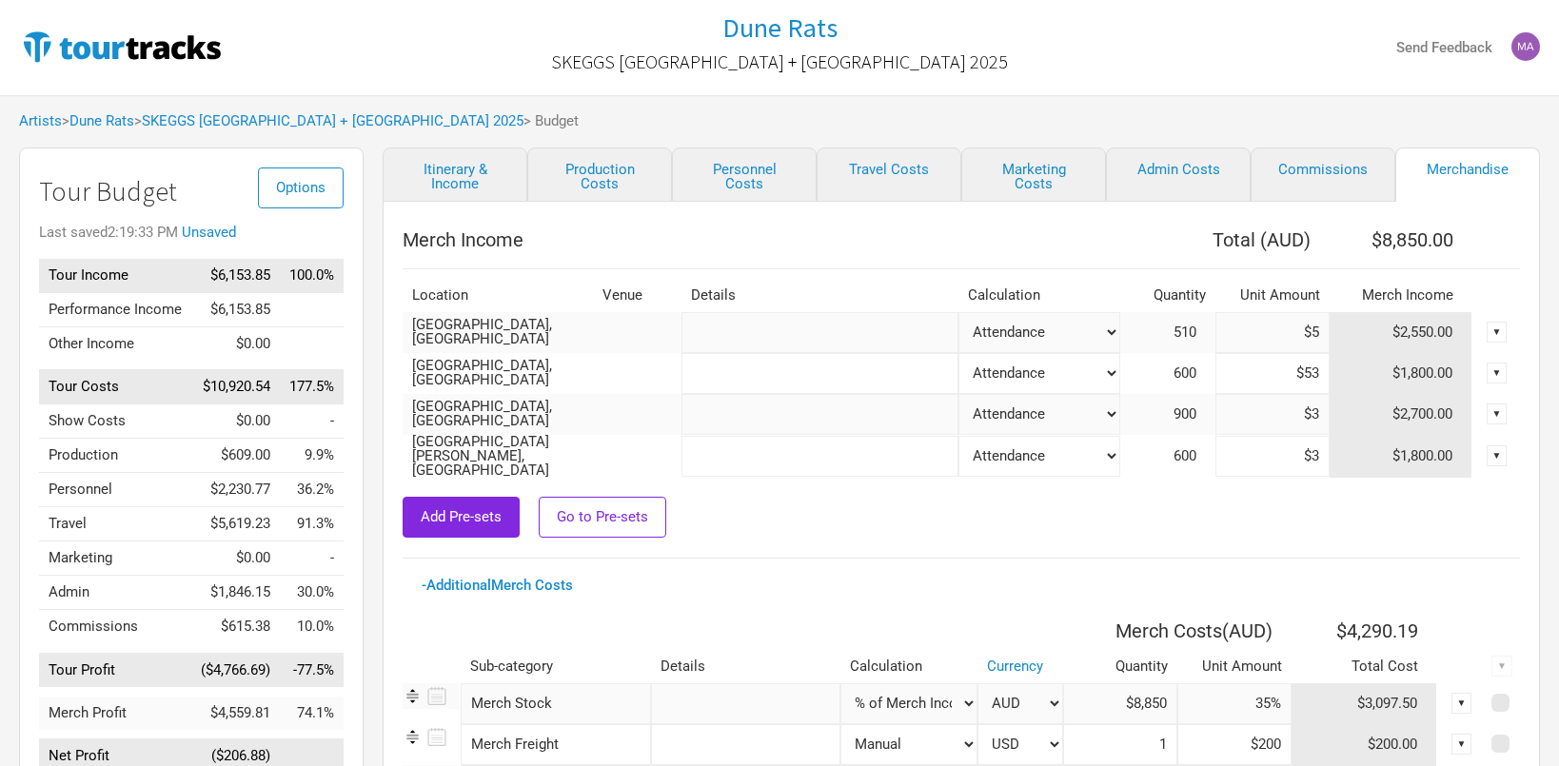
type input "$38,850"
type input "$5"
type input "$10,050"
type input "$5"
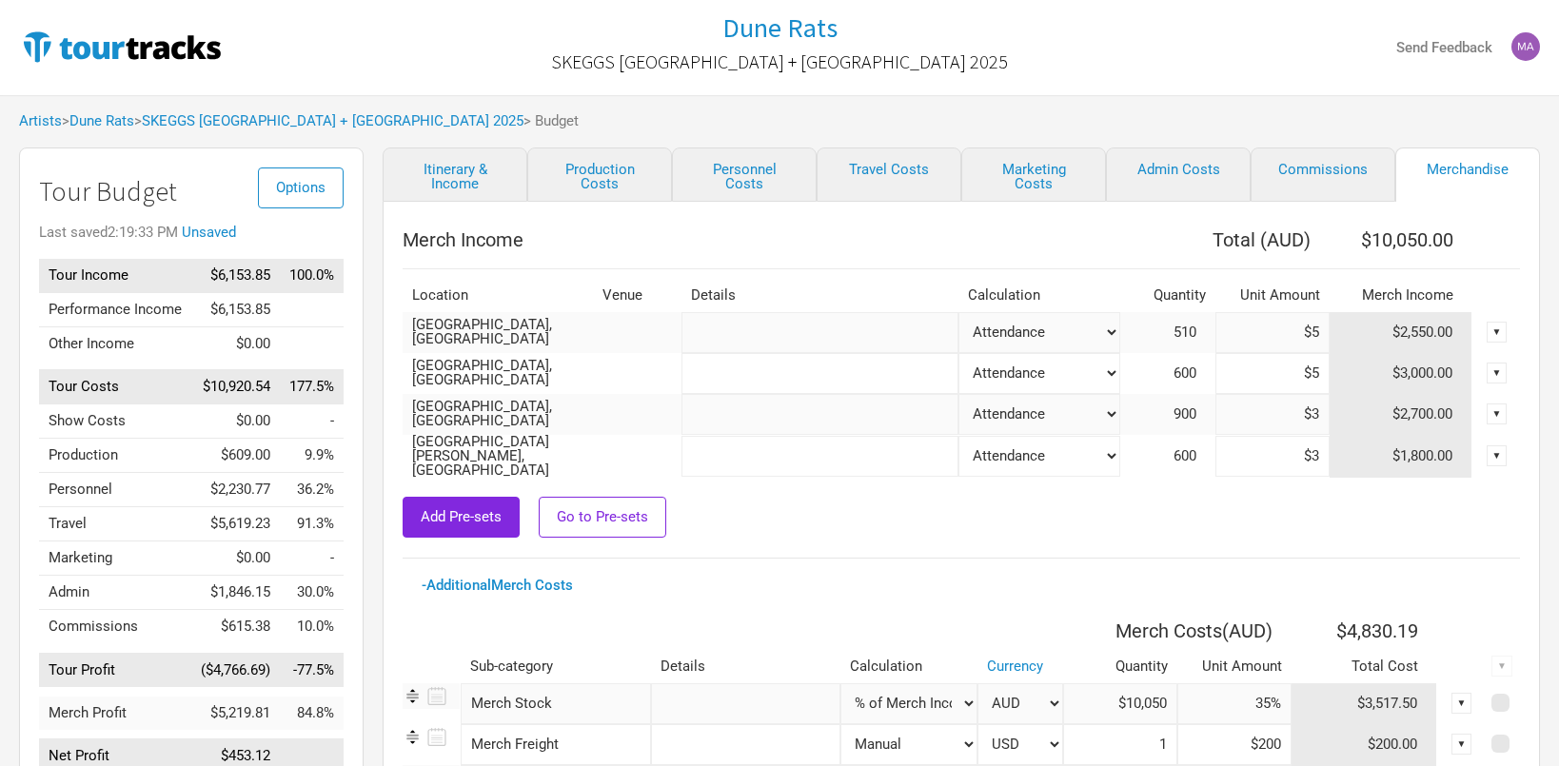
drag, startPoint x: 1298, startPoint y: 402, endPoint x: 1366, endPoint y: 412, distance: 68.4
click at [1366, 412] on tr "[GEOGRAPHIC_DATA], [GEOGRAPHIC_DATA] Attendance Manual % of Performance Income …" at bounding box center [961, 414] width 1117 height 41
type input "$5"
type input "$11,850"
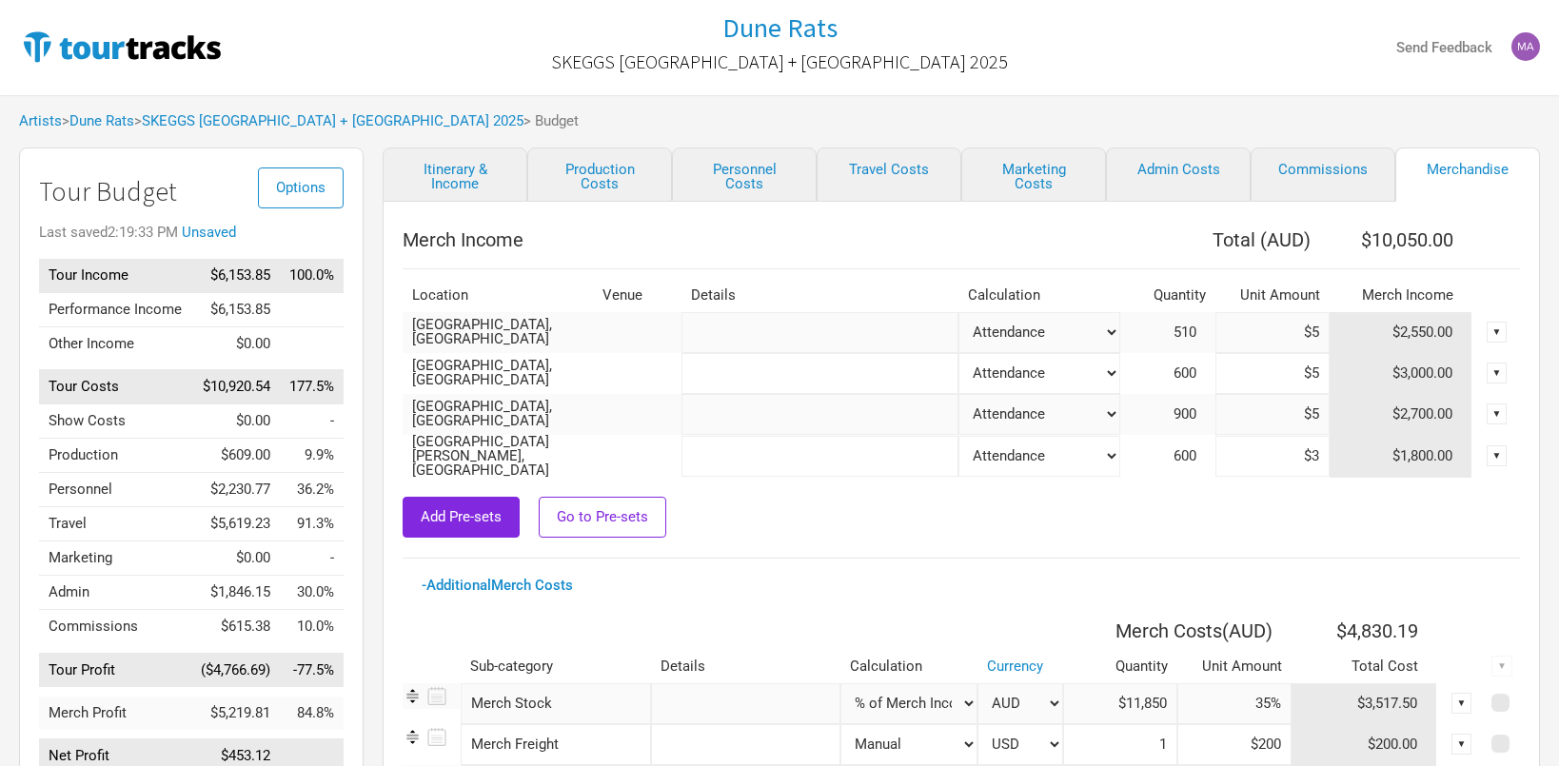
drag, startPoint x: 1281, startPoint y: 444, endPoint x: 1385, endPoint y: 452, distance: 104.1
click at [1385, 452] on tr "Santa [PERSON_NAME], [GEOGRAPHIC_DATA] Attendance Manual % of Performance Incom…" at bounding box center [961, 456] width 1117 height 43
type input "$5"
click at [1315, 499] on div "Add Pre-sets Go to Pre-sets" at bounding box center [961, 517] width 1117 height 41
type input "$13,050"
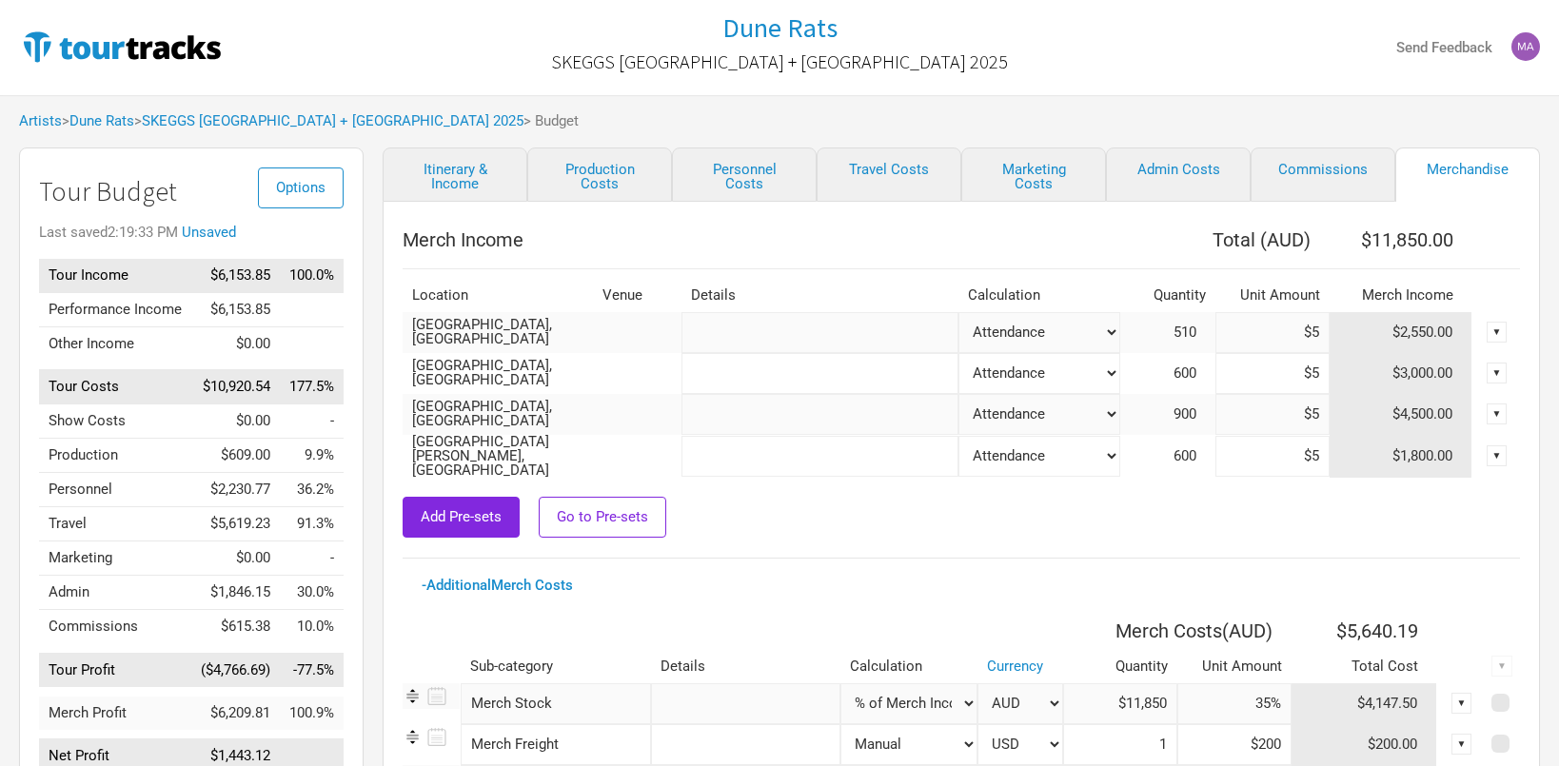
type input "$13,050"
